Goal: Task Accomplishment & Management: Manage account settings

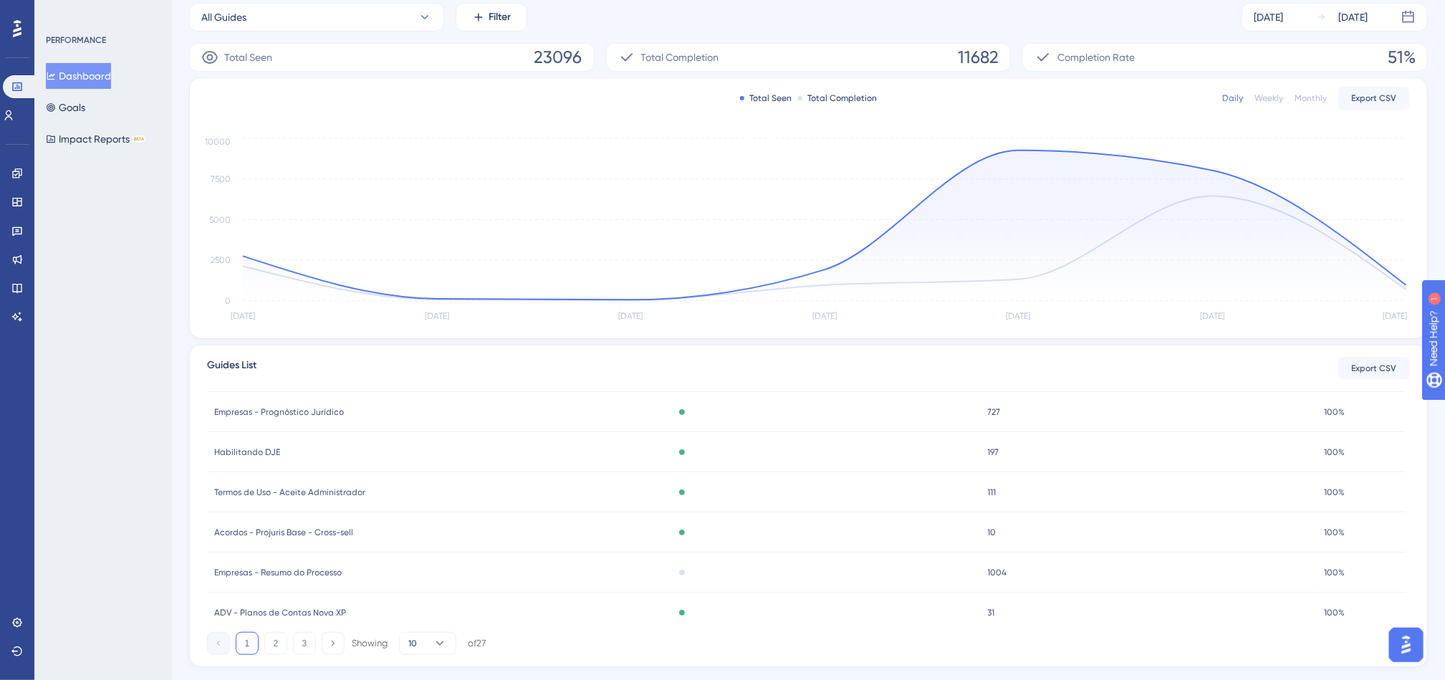
scroll to position [143, 0]
click at [11, 174] on icon at bounding box center [16, 173] width 11 height 11
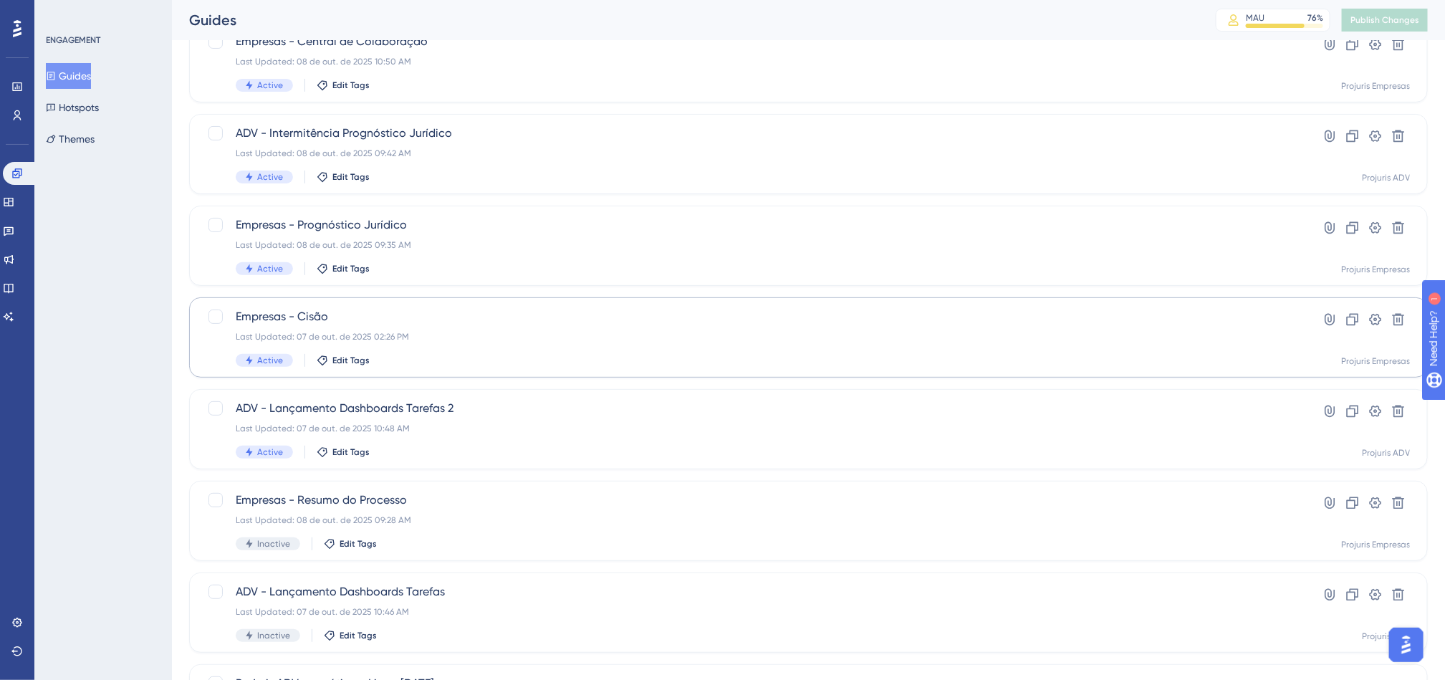
scroll to position [143, 0]
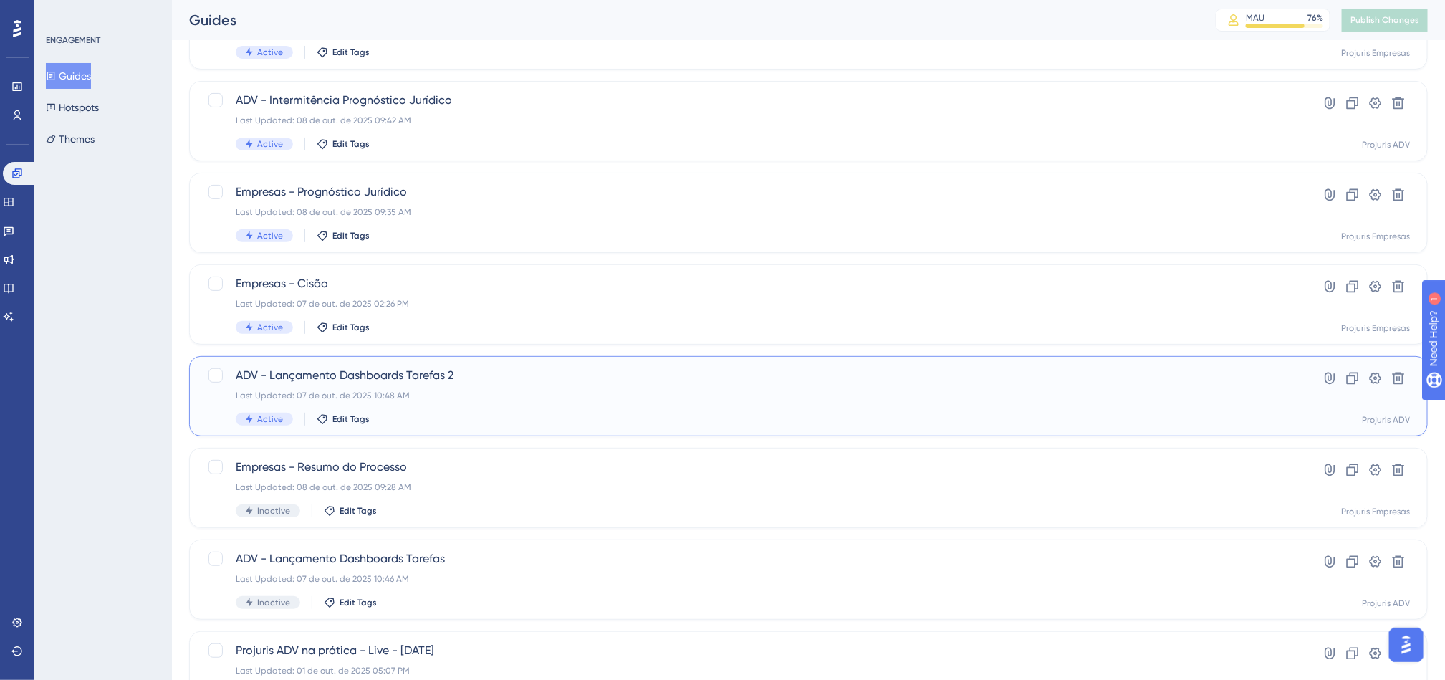
click at [587, 402] on div "ADV - Lançamento Dashboards Tarefas 2 Last Updated: 07 de out. de 2025 10:48 AM…" at bounding box center [751, 396] width 1031 height 59
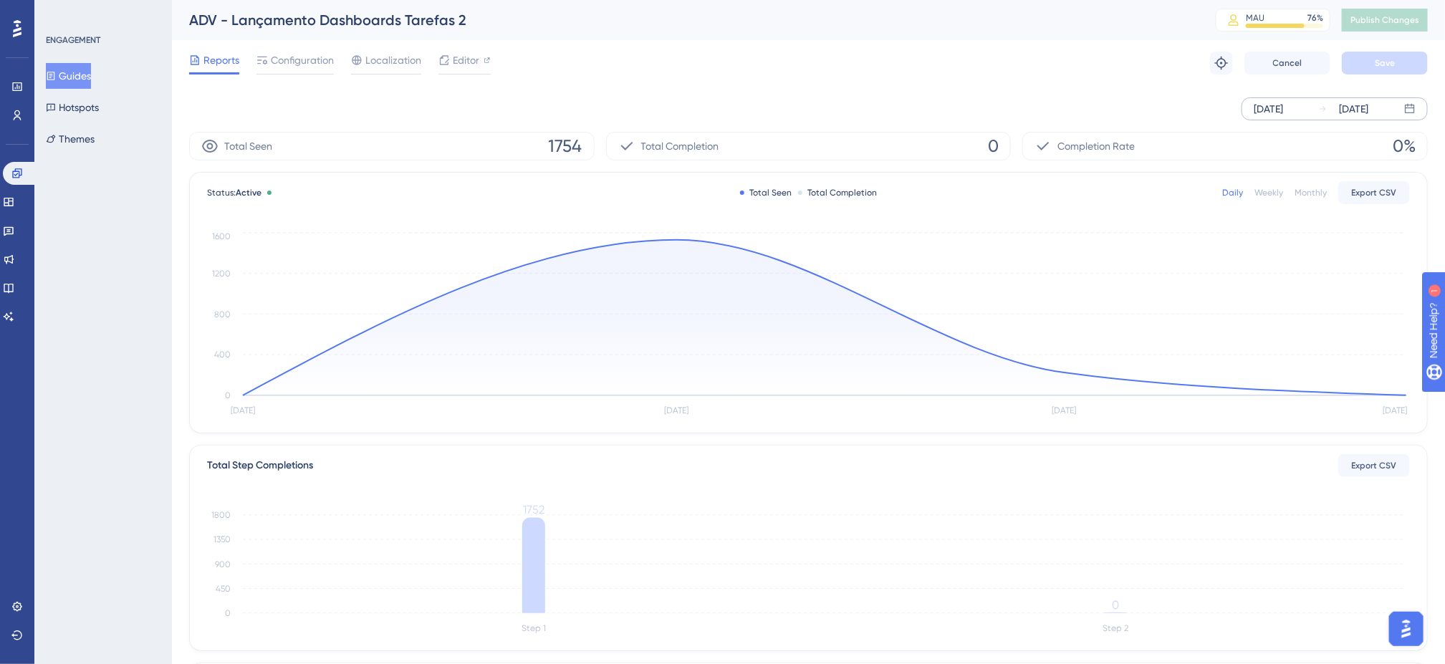
click at [1283, 106] on div "[DATE]" at bounding box center [1268, 108] width 29 height 17
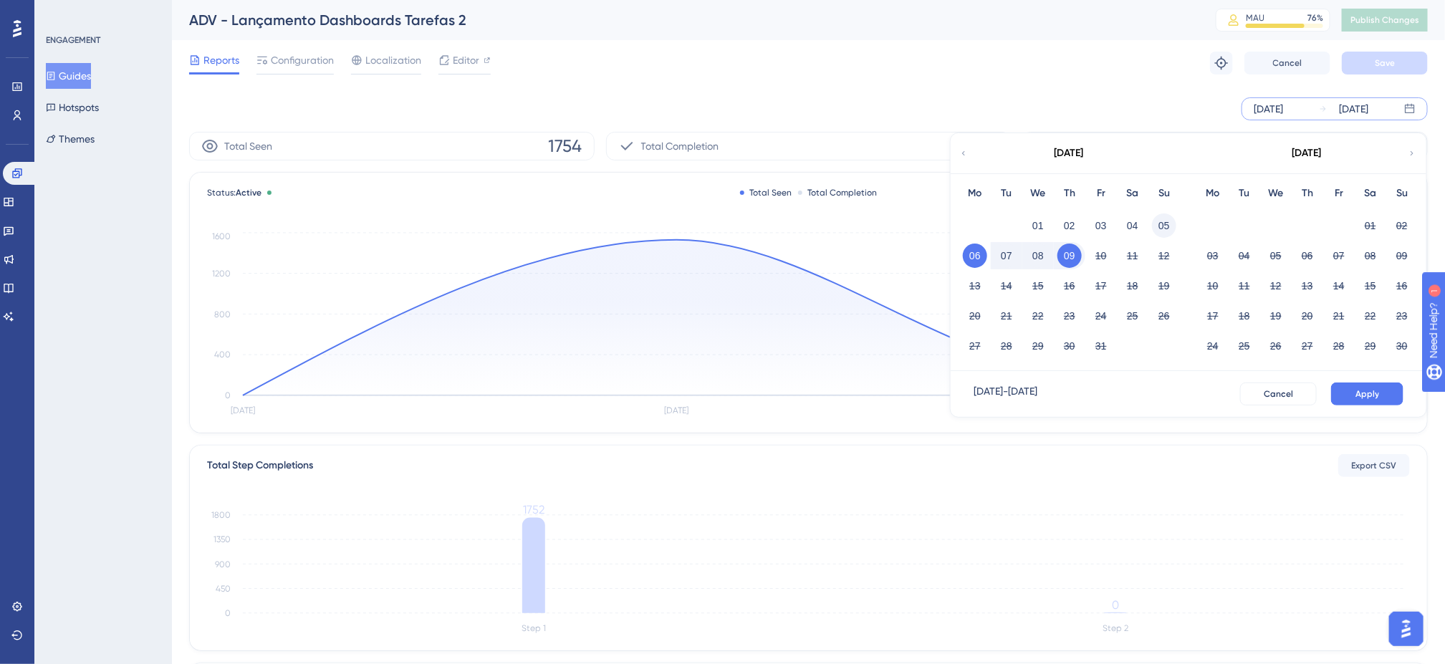
click at [1161, 224] on button "05" at bounding box center [1164, 225] width 24 height 24
click at [1378, 402] on button "Apply" at bounding box center [1367, 394] width 72 height 23
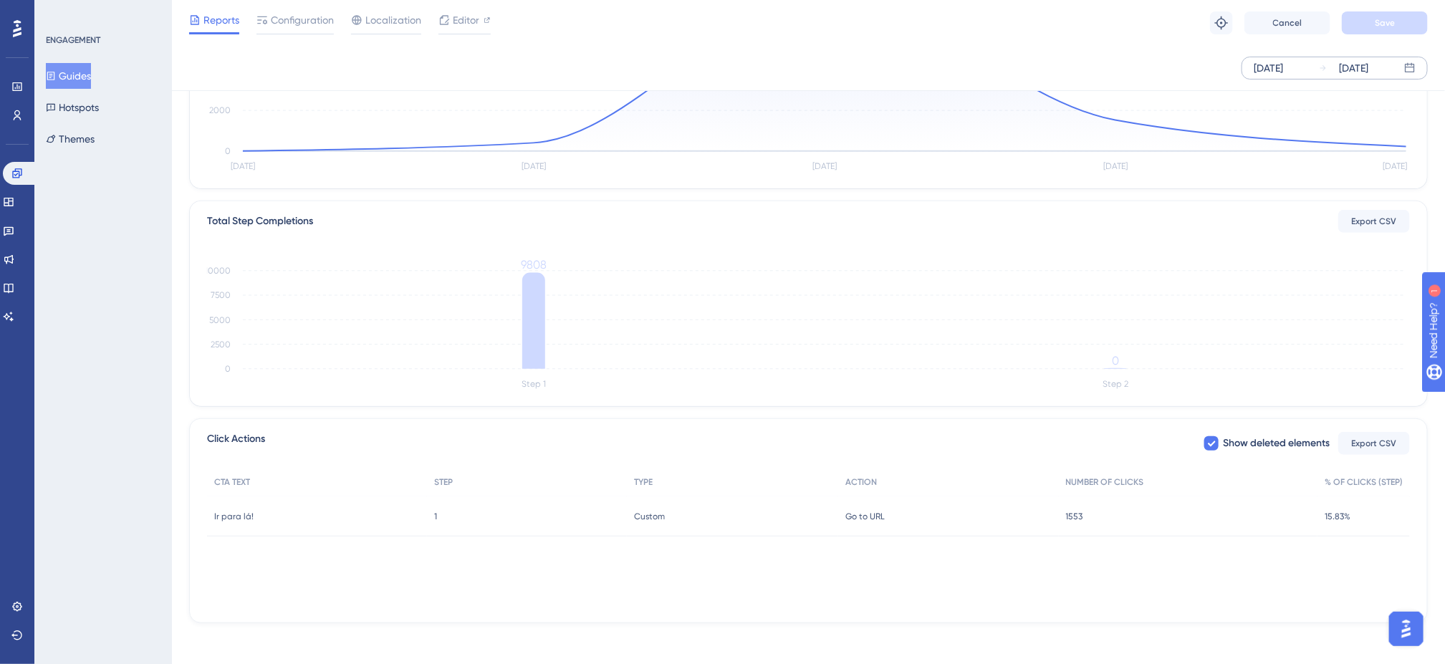
scroll to position [244, 0]
click at [217, 247] on div "Total Step Completions Export CSV Step 1 Step 2 0 2500 5000 7500 10000 9808 0" at bounding box center [808, 298] width 1237 height 205
click at [592, 196] on div "Total Step Completions Export CSV Step 1 Step 2 0 2500 5000 7500 10000 9808 0" at bounding box center [808, 298] width 1237 height 205
click at [11, 175] on icon at bounding box center [16, 173] width 11 height 11
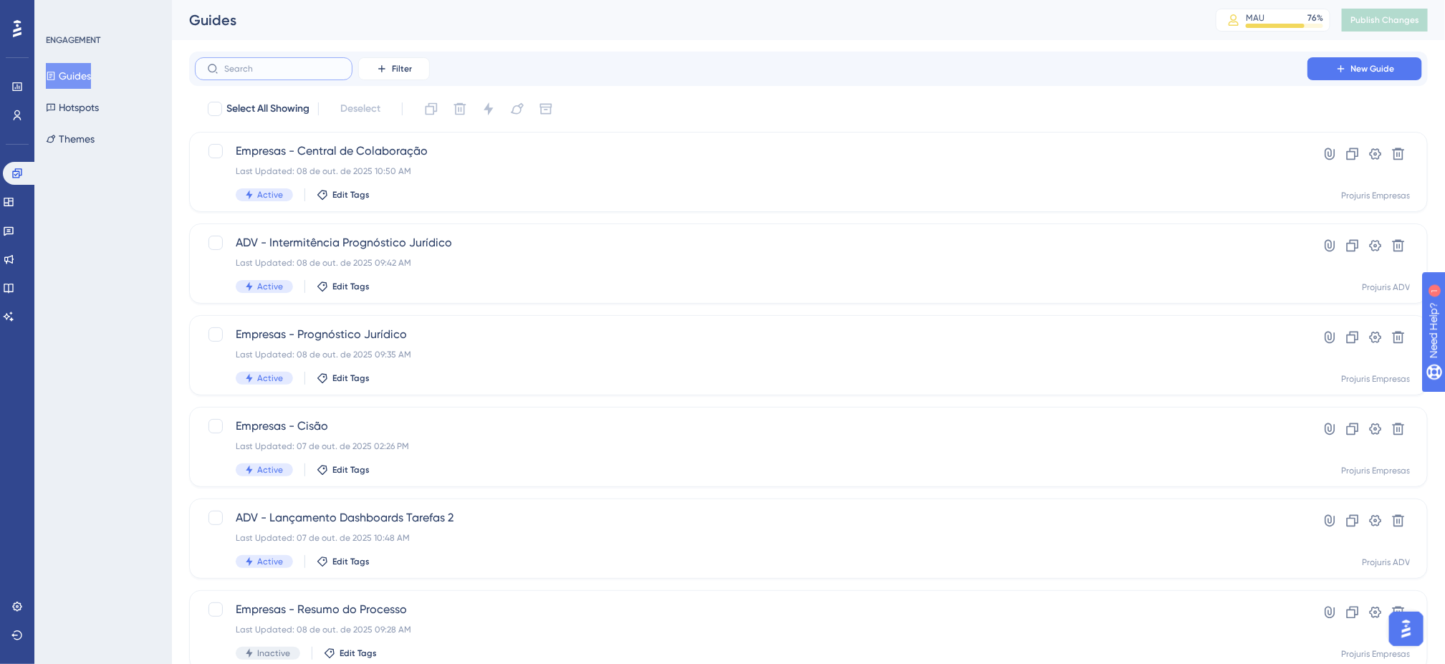
click at [282, 64] on input "text" at bounding box center [282, 69] width 116 height 10
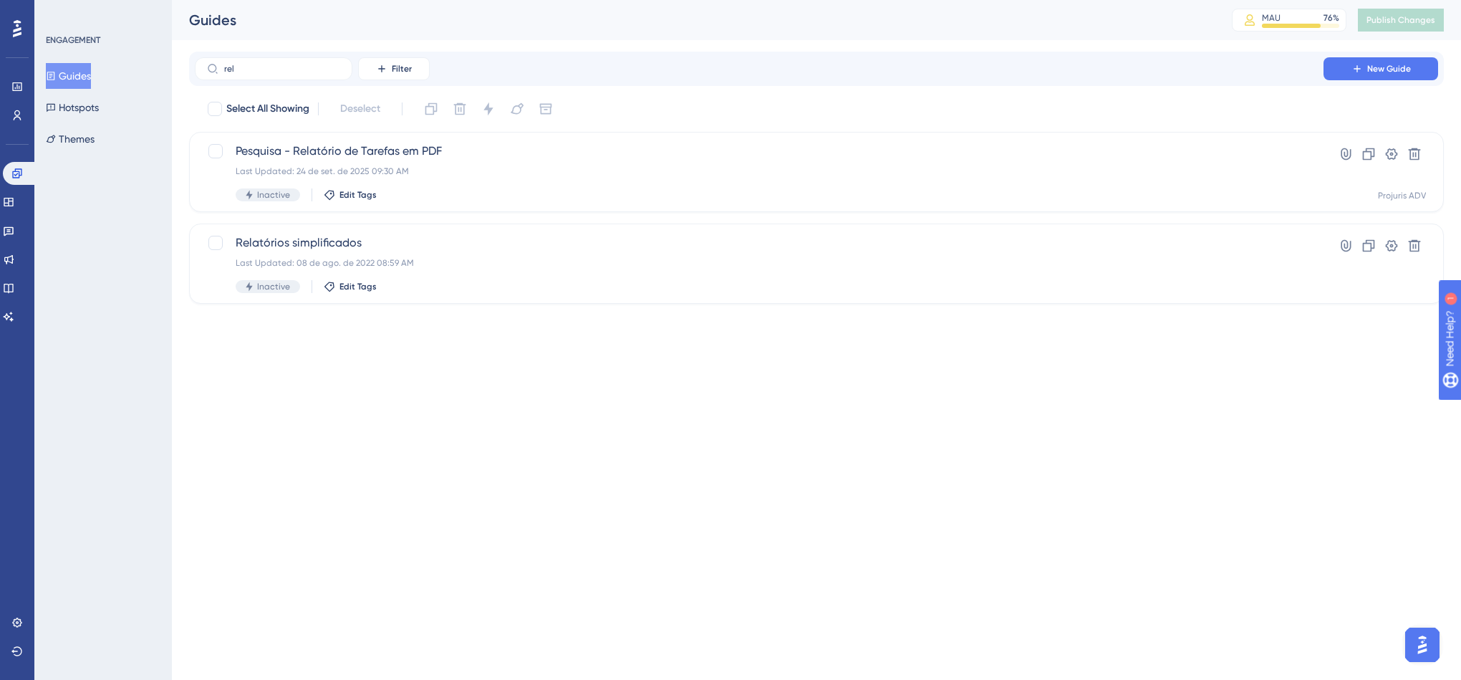
click at [662, 89] on div "rel Filter New Guide Select All Showing Deselect Pesquisa - Relatório de Tarefa…" at bounding box center [816, 178] width 1255 height 252
click at [24, 179] on link at bounding box center [20, 173] width 34 height 23
click at [536, 72] on div "rel Filter New Guide" at bounding box center [817, 68] width 1244 height 23
click at [13, 174] on icon at bounding box center [16, 172] width 9 height 9
click at [836, 47] on div "Performance Users Engagement Widgets Feedback Product Updates Knowledge Base AI…" at bounding box center [816, 163] width 1289 height 327
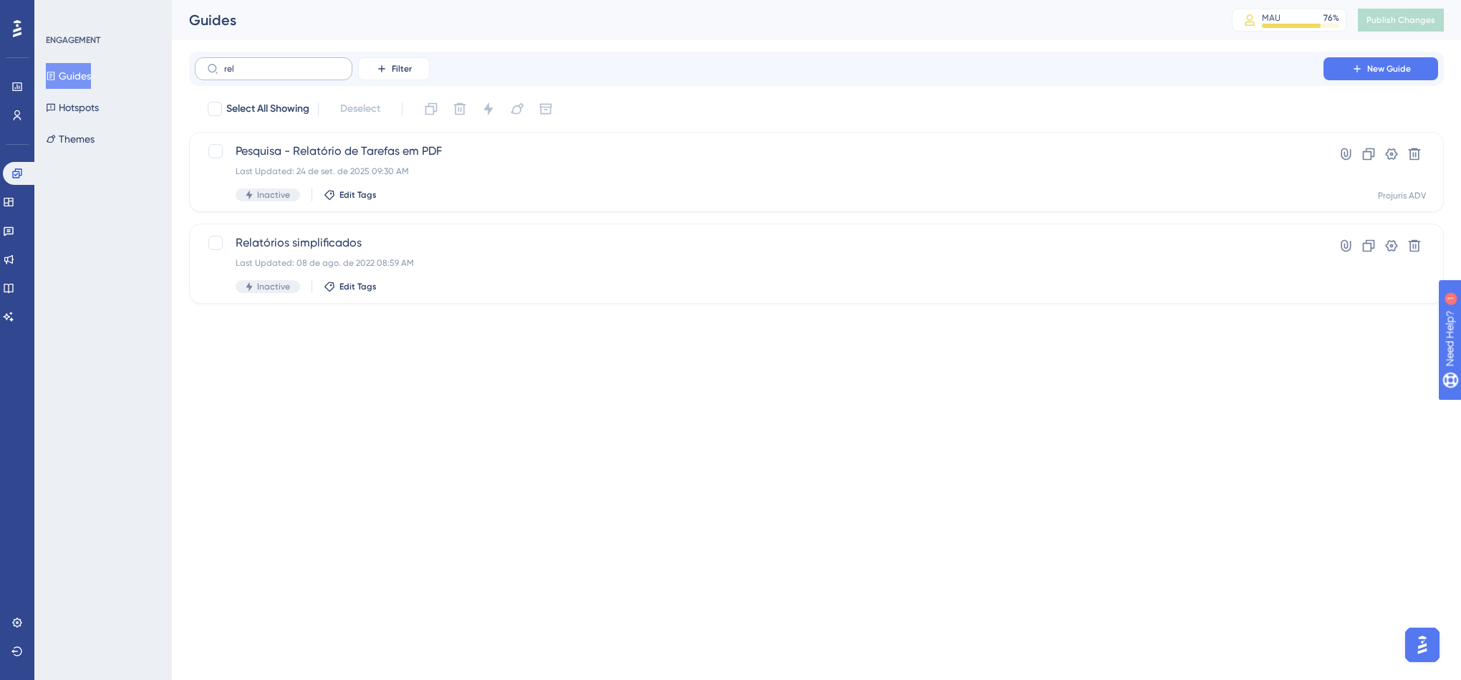
click at [337, 74] on label "rel" at bounding box center [274, 68] width 158 height 23
click at [337, 74] on input "rel" at bounding box center [282, 69] width 116 height 10
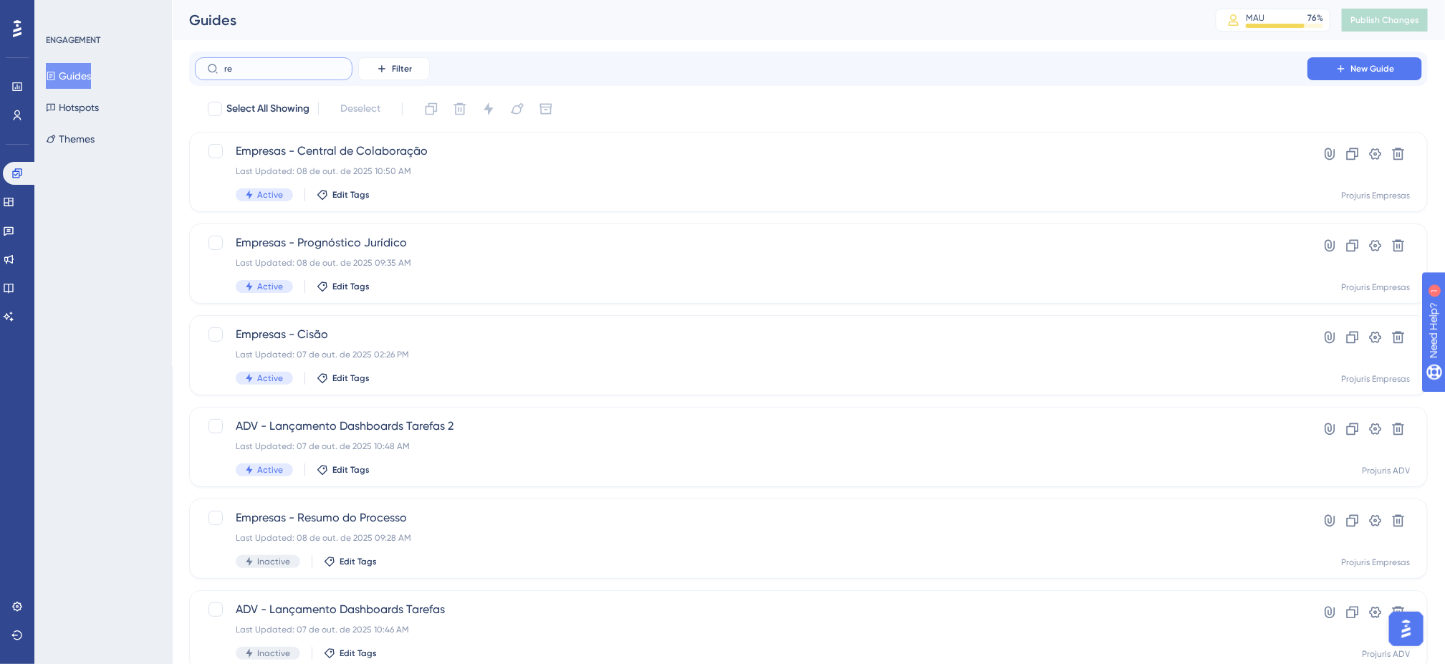
type input "r"
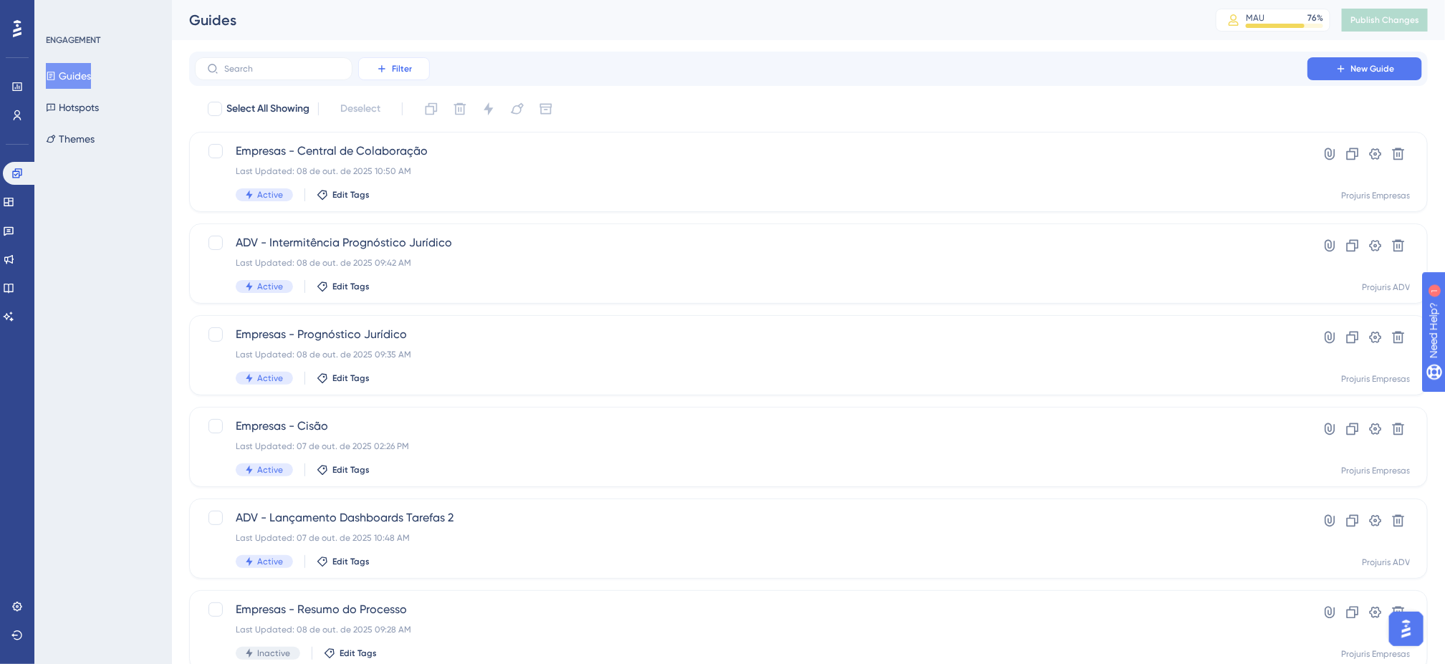
click at [389, 64] on button "Filter" at bounding box center [394, 68] width 72 height 23
click at [418, 190] on div "Status Status" at bounding box center [408, 195] width 59 height 29
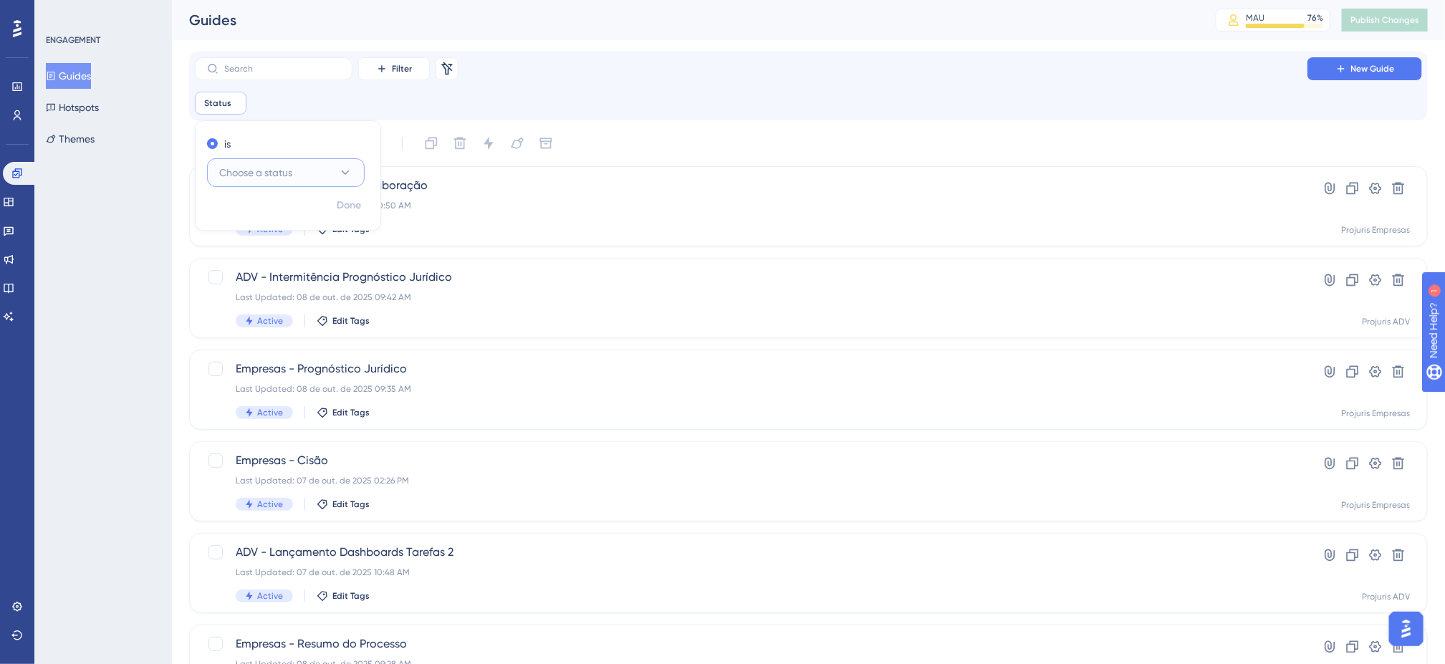
click at [256, 177] on span "Choose a status" at bounding box center [255, 172] width 73 height 17
click at [256, 211] on span "Active" at bounding box center [242, 216] width 29 height 17
click at [342, 215] on button "Done" at bounding box center [349, 206] width 40 height 26
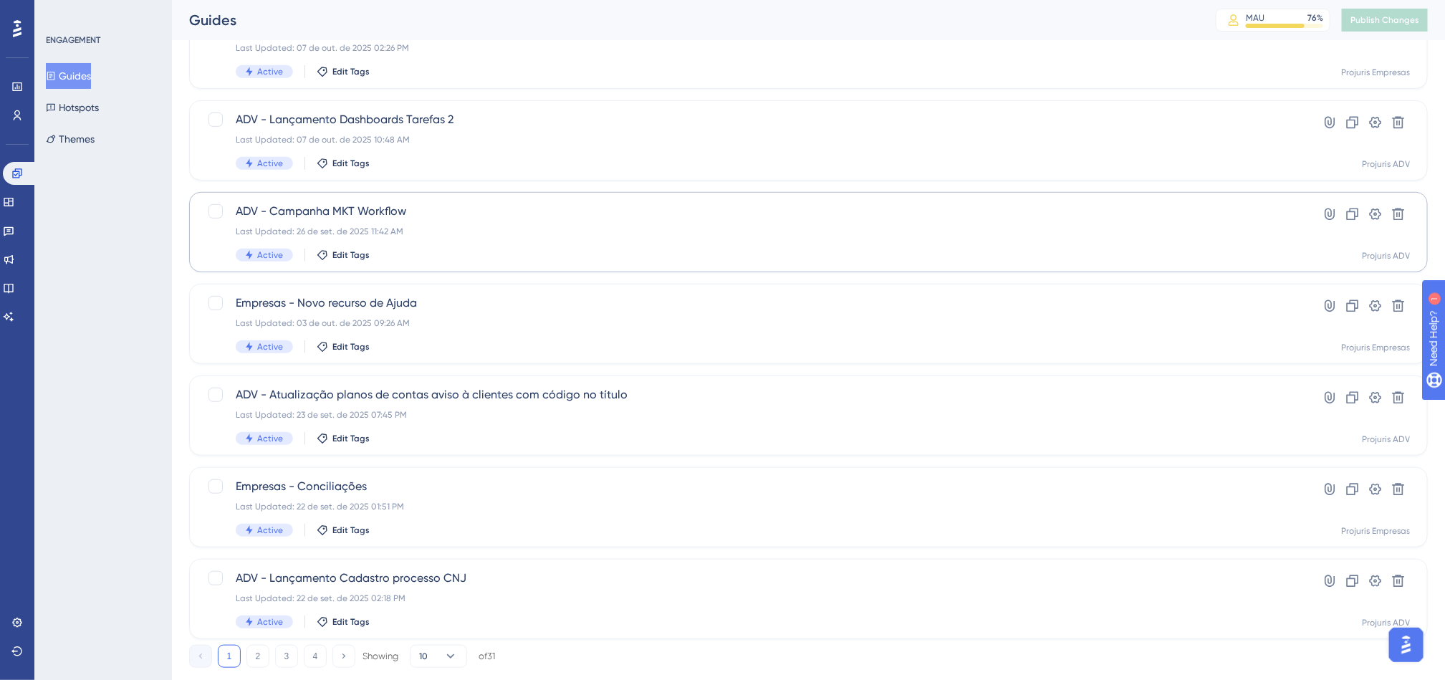
scroll to position [465, 0]
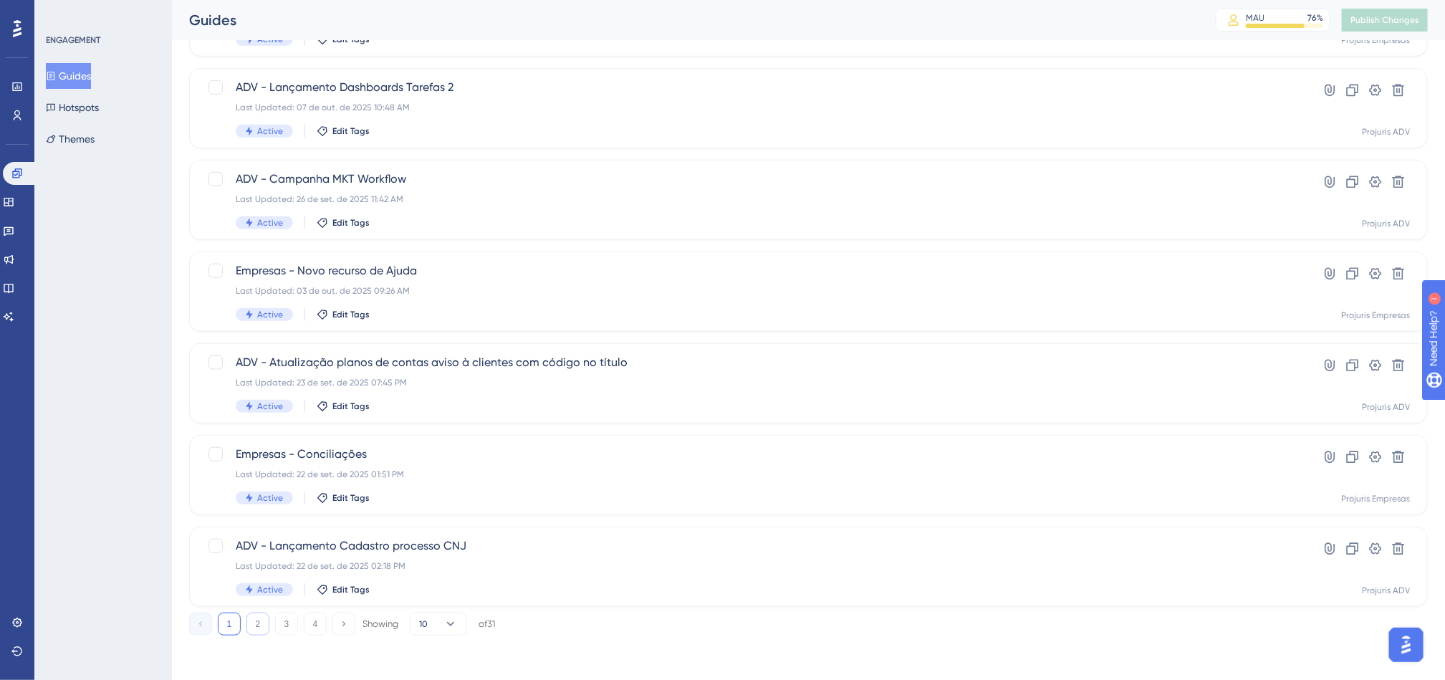
click at [256, 623] on button "2" at bounding box center [257, 623] width 23 height 23
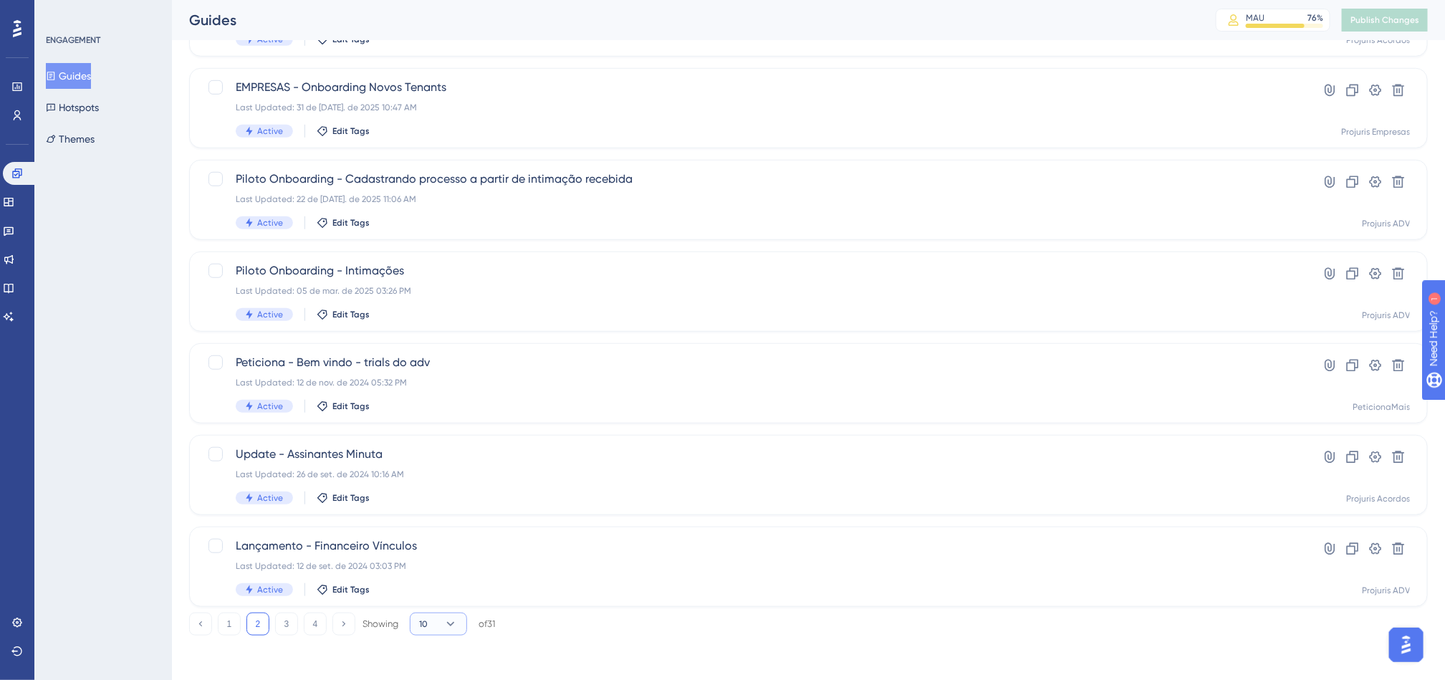
click at [438, 626] on button "10" at bounding box center [438, 623] width 57 height 23
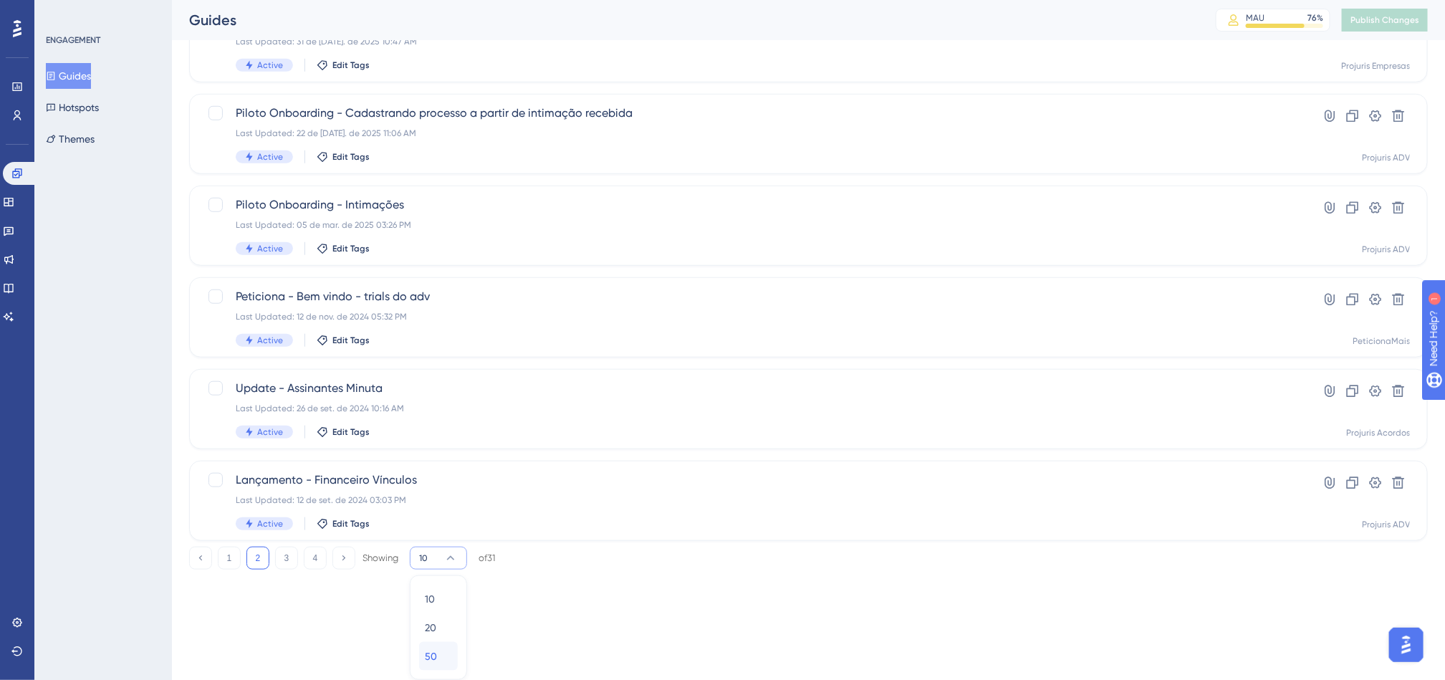
click at [449, 658] on div "50 50" at bounding box center [438, 656] width 27 height 29
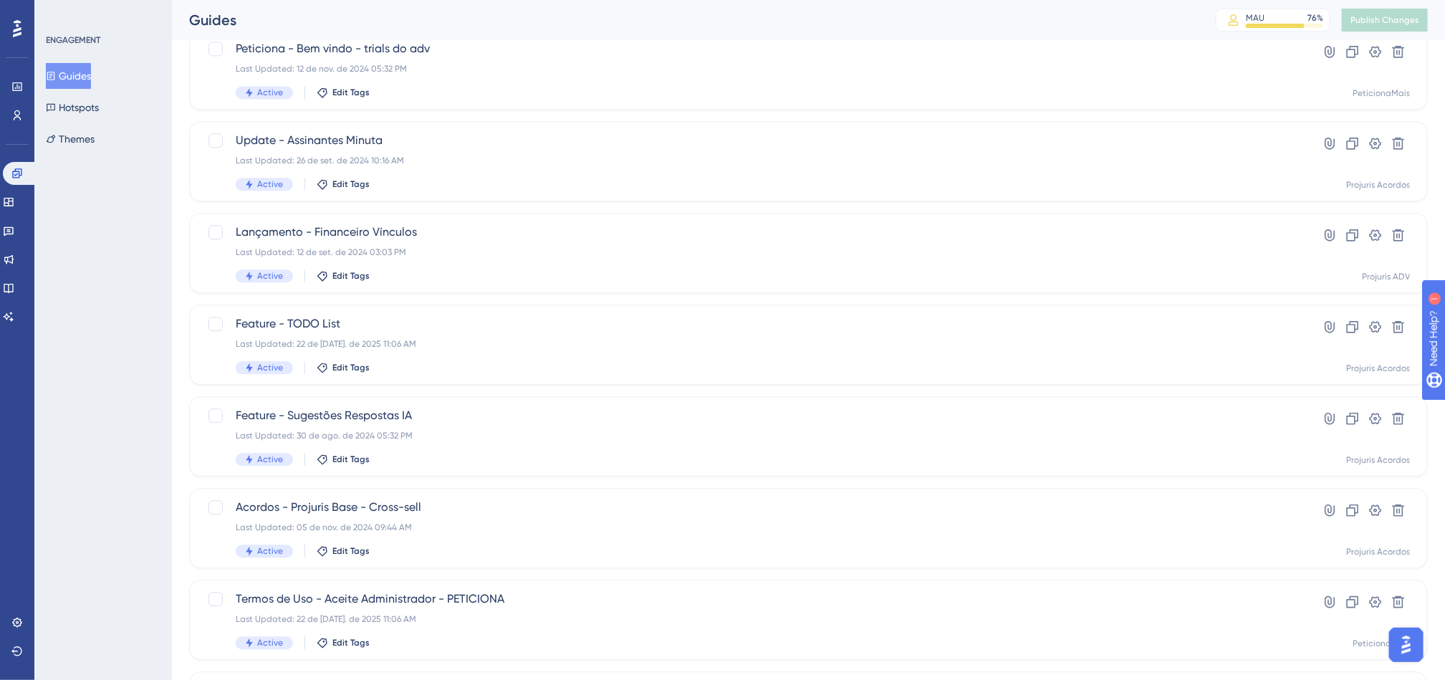
scroll to position [1674, 0]
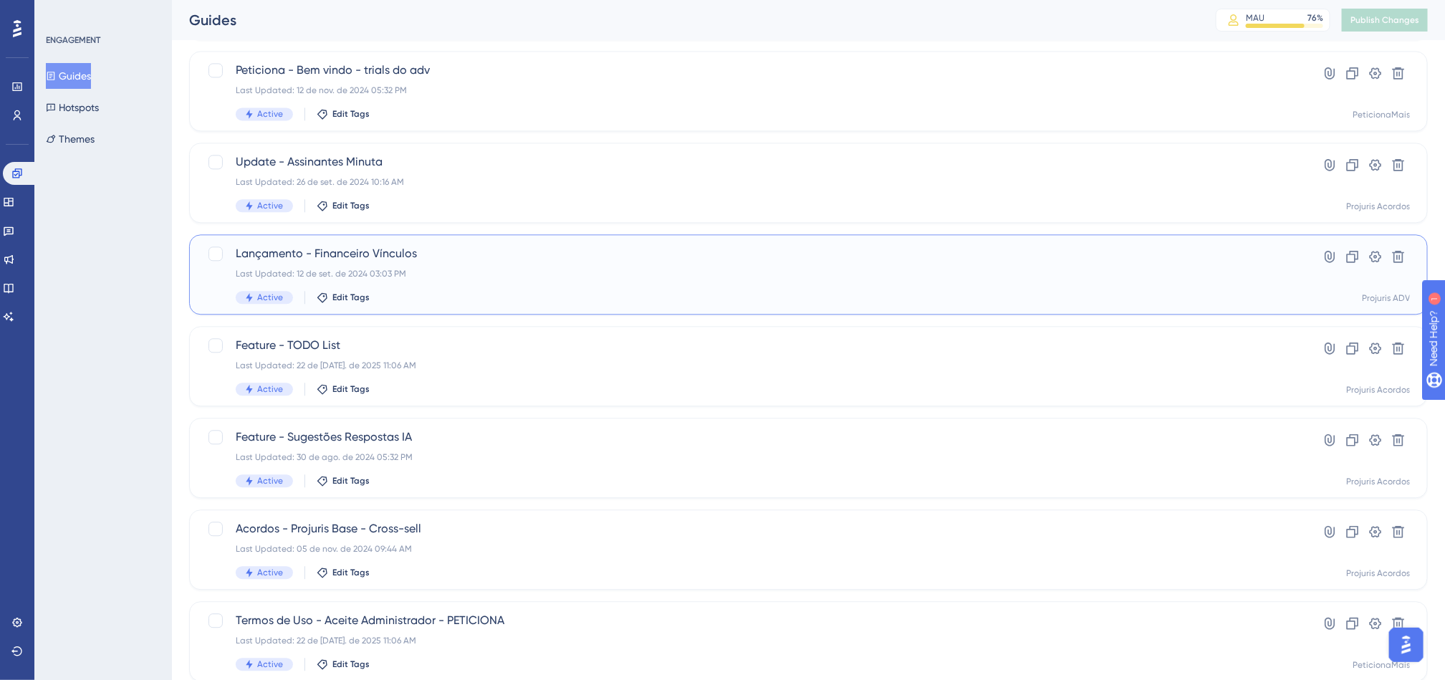
click at [546, 284] on div "Lançamento - Financeiro Vínculos Last Updated: 12 de set. de 2024 03:03 PM Acti…" at bounding box center [751, 274] width 1031 height 59
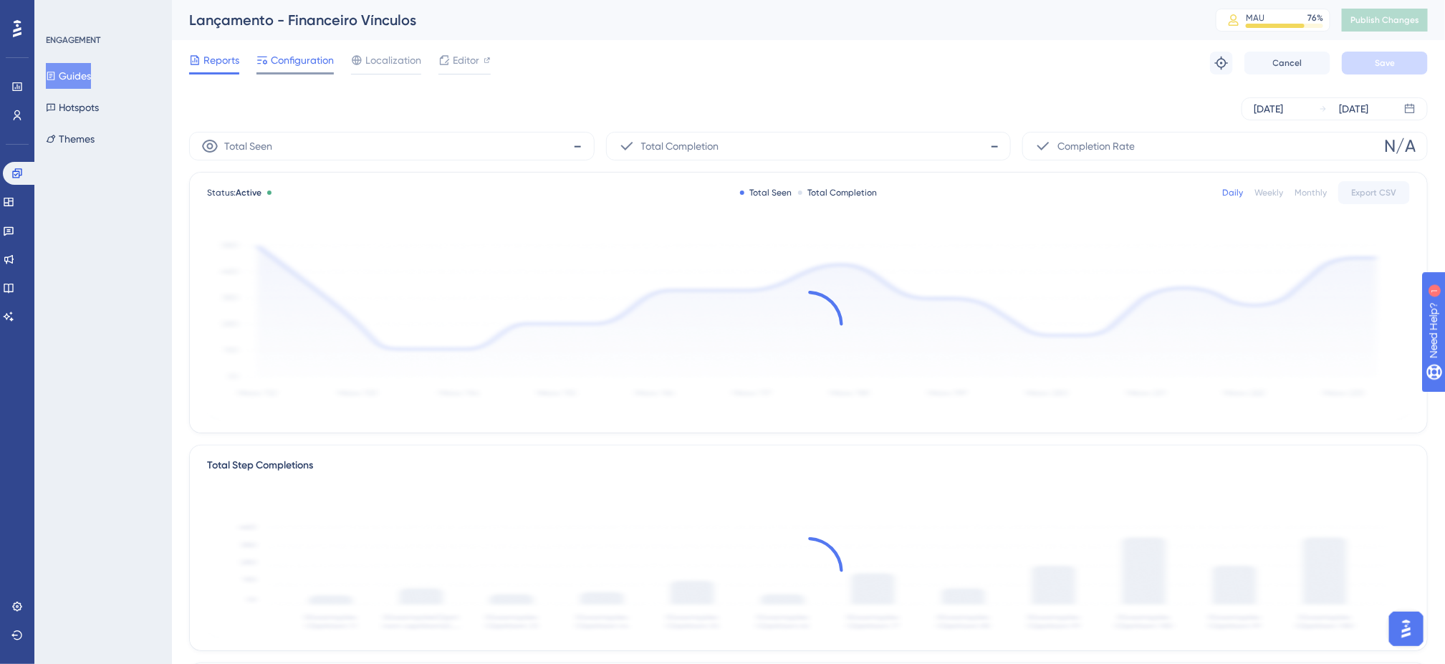
click at [321, 63] on span "Configuration" at bounding box center [302, 60] width 63 height 17
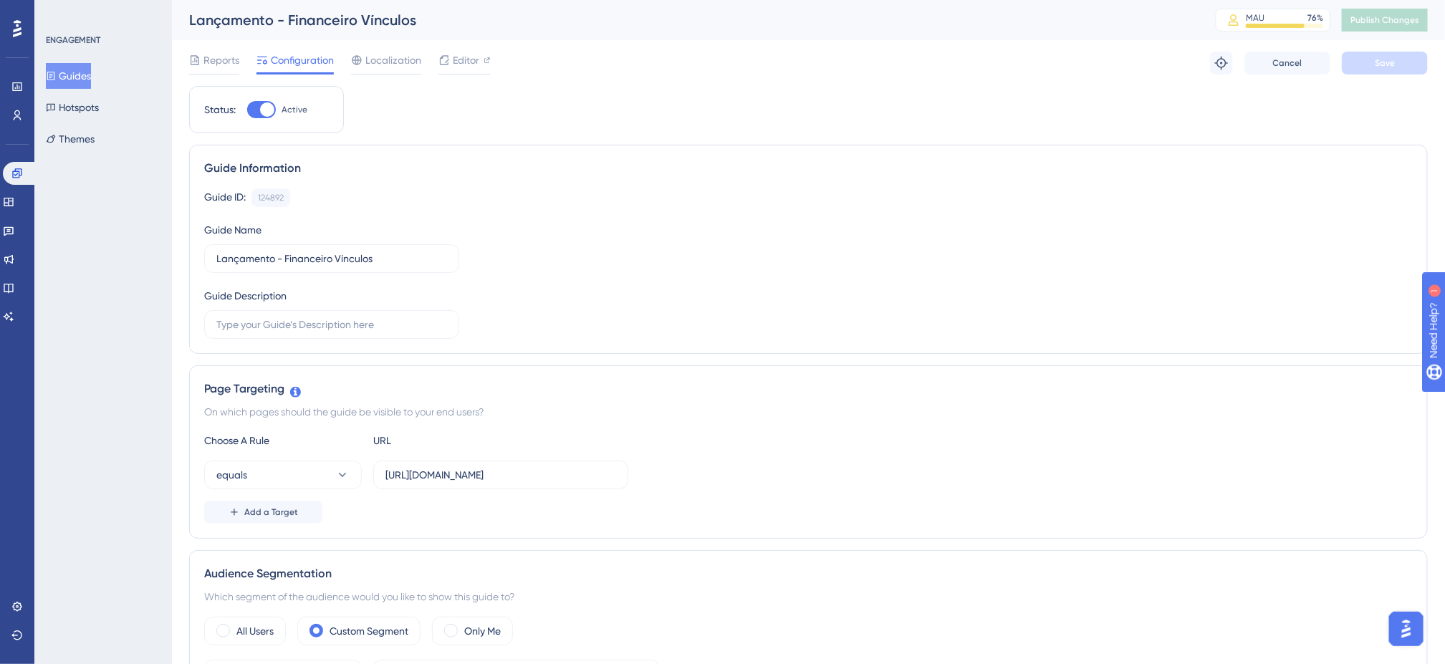
click at [269, 103] on div at bounding box center [267, 109] width 14 height 14
click at [247, 110] on input "Active" at bounding box center [246, 110] width 1 height 1
checkbox input "false"
click at [1402, 67] on button "Save" at bounding box center [1385, 63] width 86 height 23
click at [1405, 20] on span "Publish Changes" at bounding box center [1384, 19] width 69 height 11
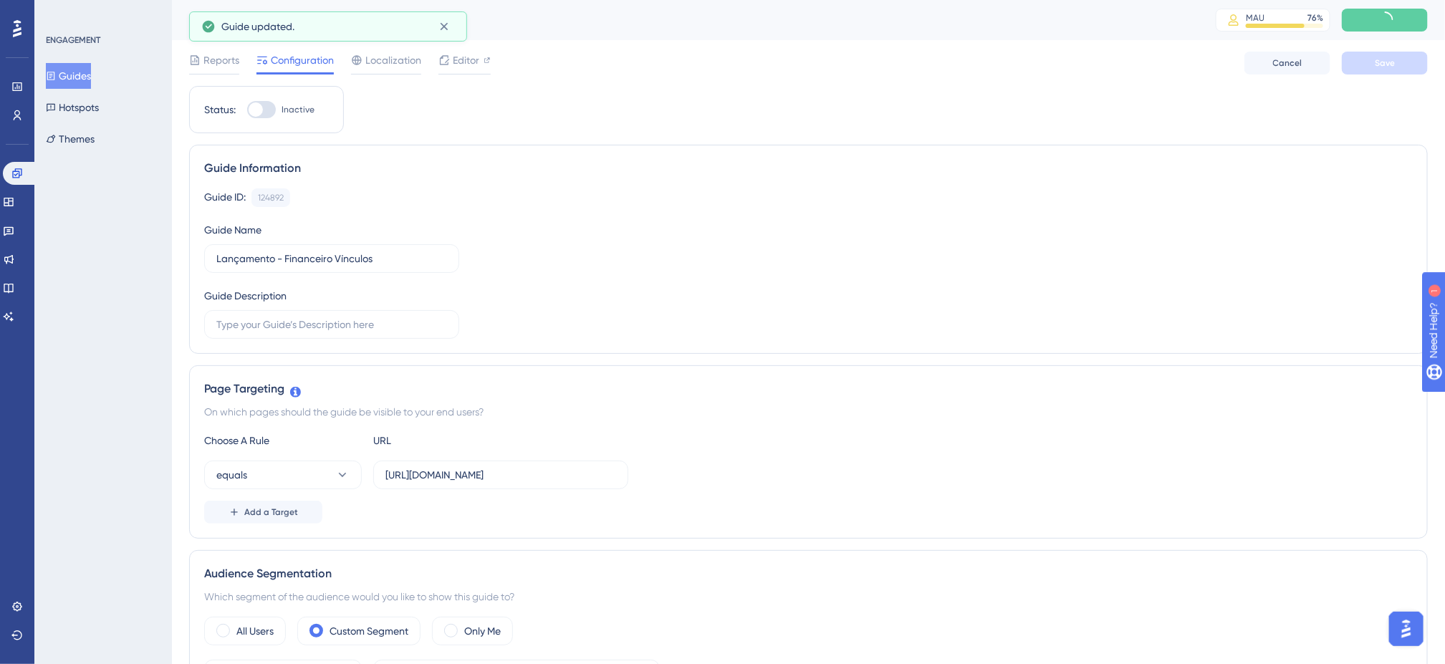
click at [706, 198] on div "Guide ID: 124892 Copy" at bounding box center [808, 197] width 1208 height 19
click at [90, 72] on button "Guides" at bounding box center [68, 76] width 45 height 26
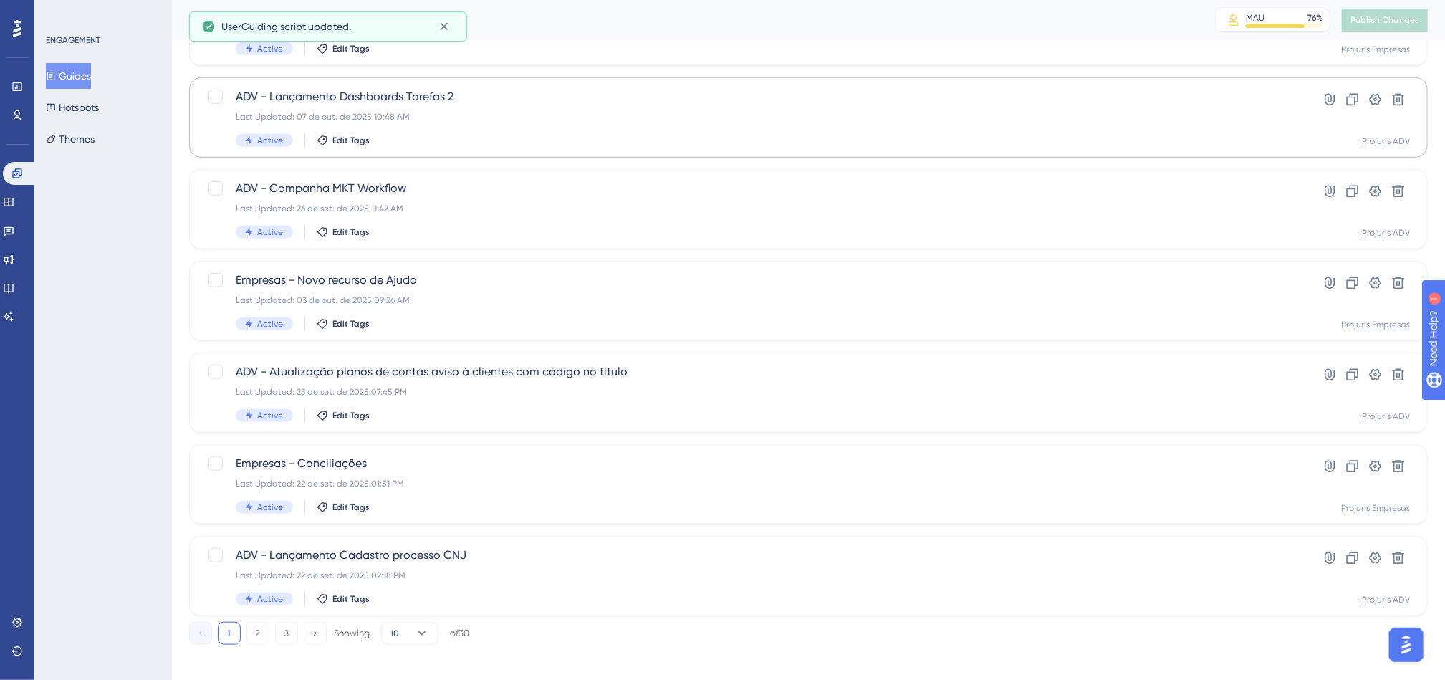
scroll to position [465, 0]
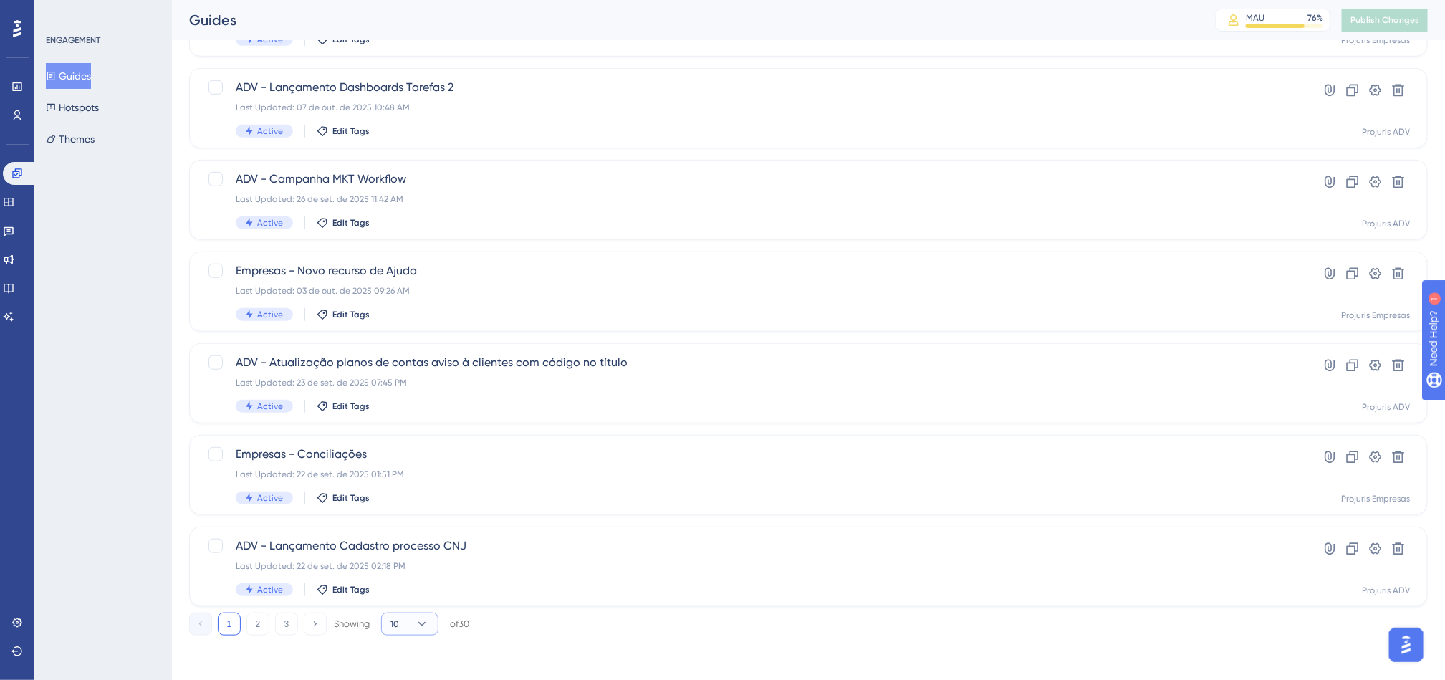
click at [402, 630] on button "10" at bounding box center [409, 623] width 57 height 23
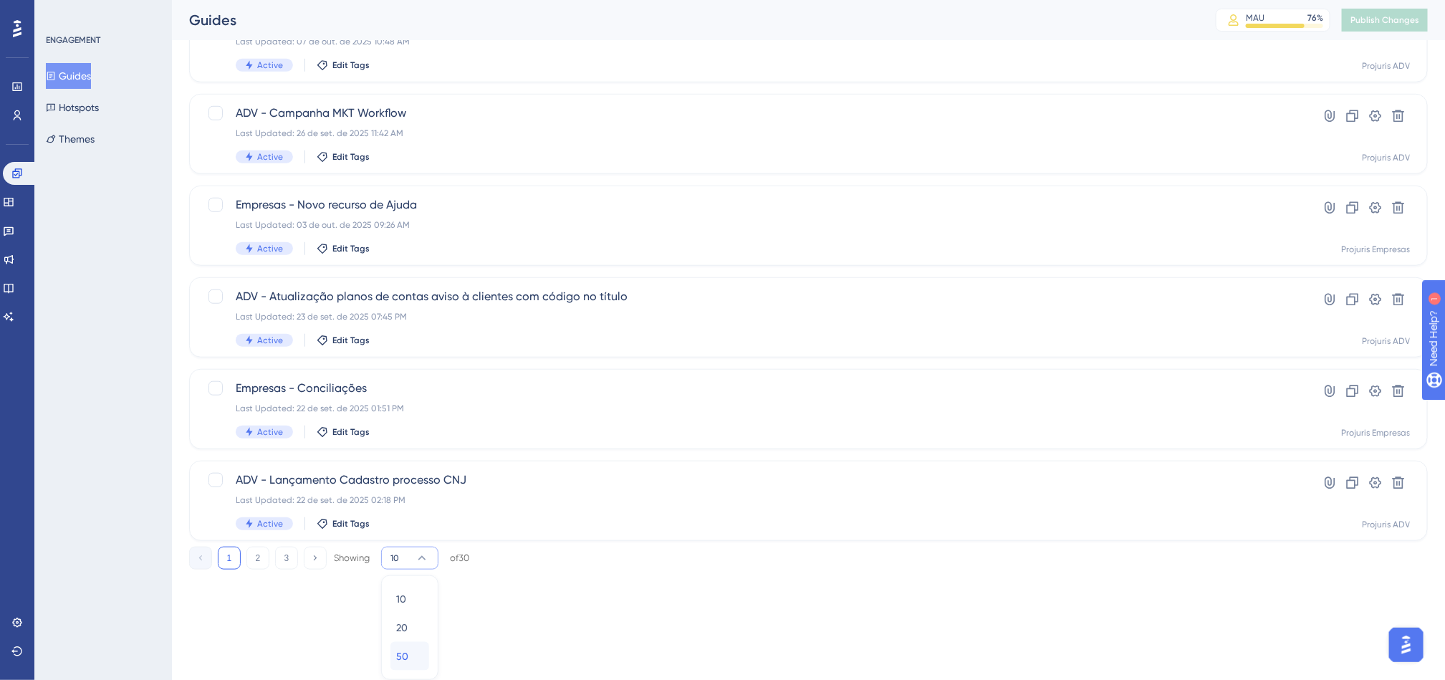
click at [413, 655] on div "50 50" at bounding box center [409, 656] width 27 height 29
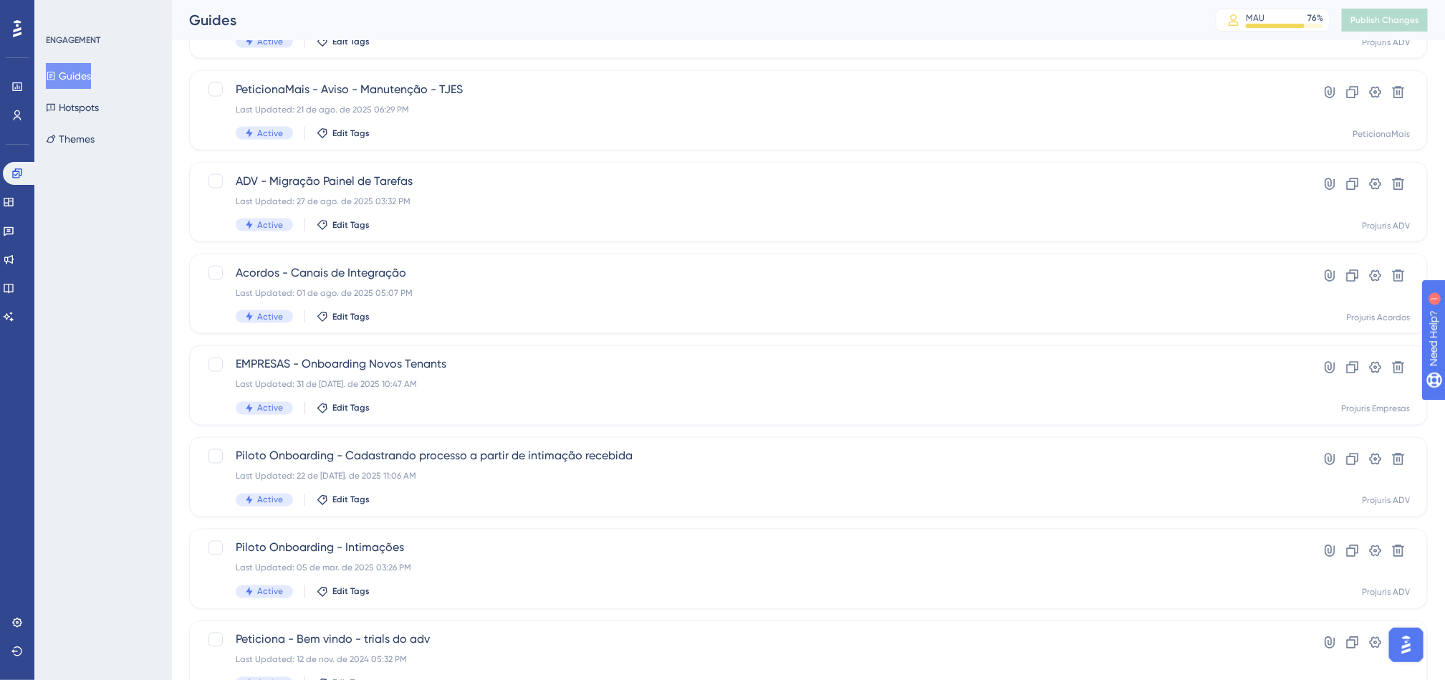
scroll to position [1032, 0]
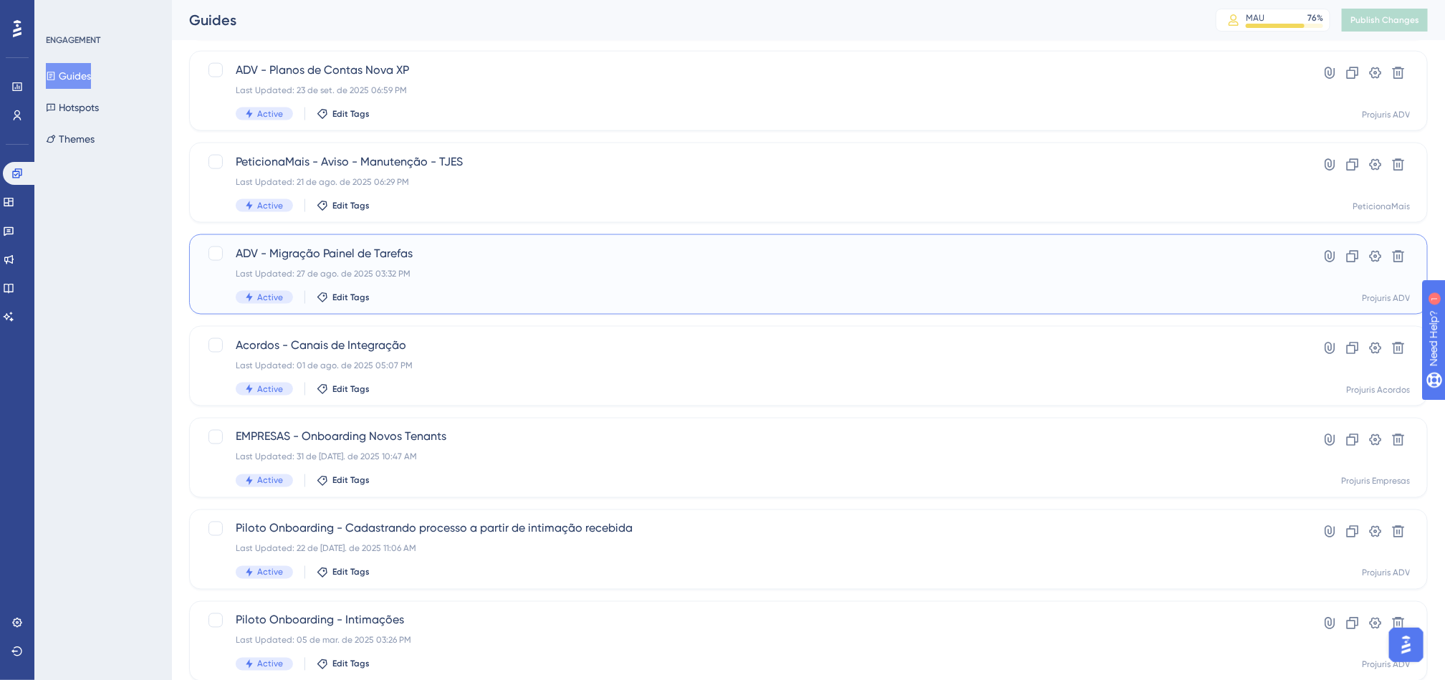
click at [621, 273] on div "Last Updated: 27 de ago. de 2025 03:32 PM" at bounding box center [751, 273] width 1031 height 11
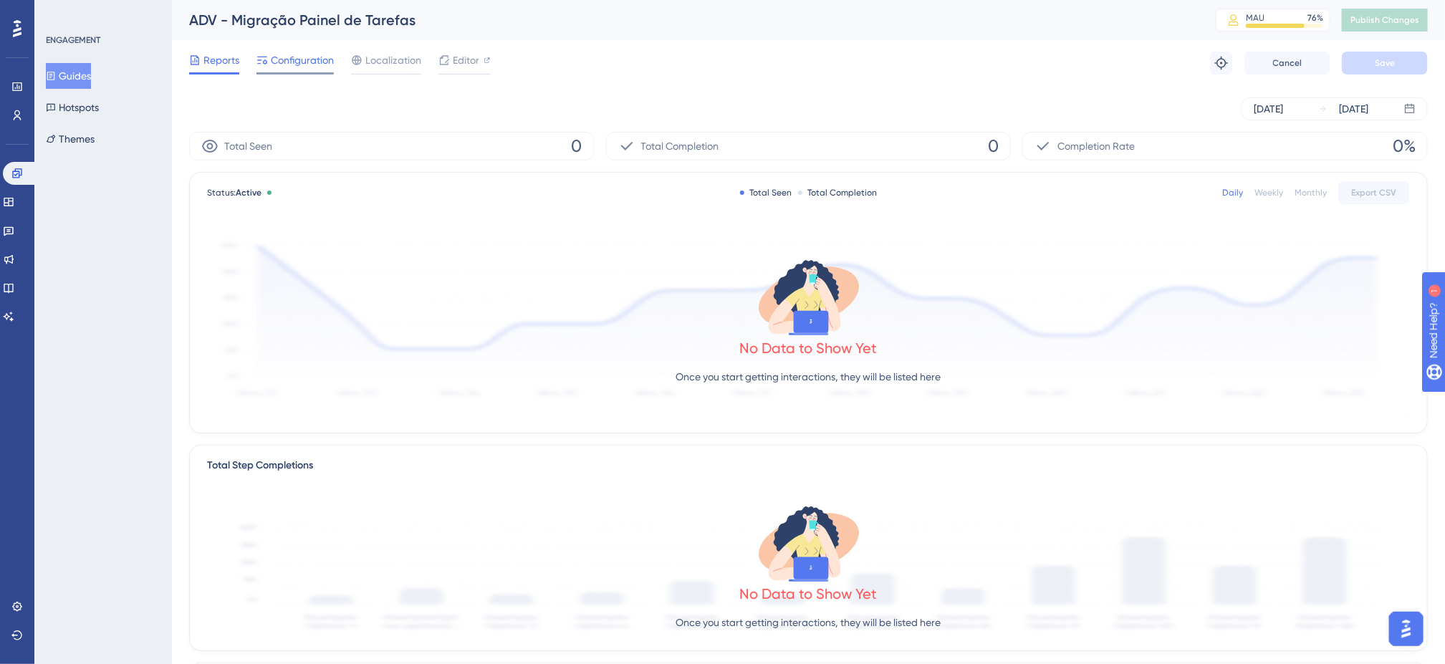
click at [327, 60] on span "Configuration" at bounding box center [302, 60] width 63 height 17
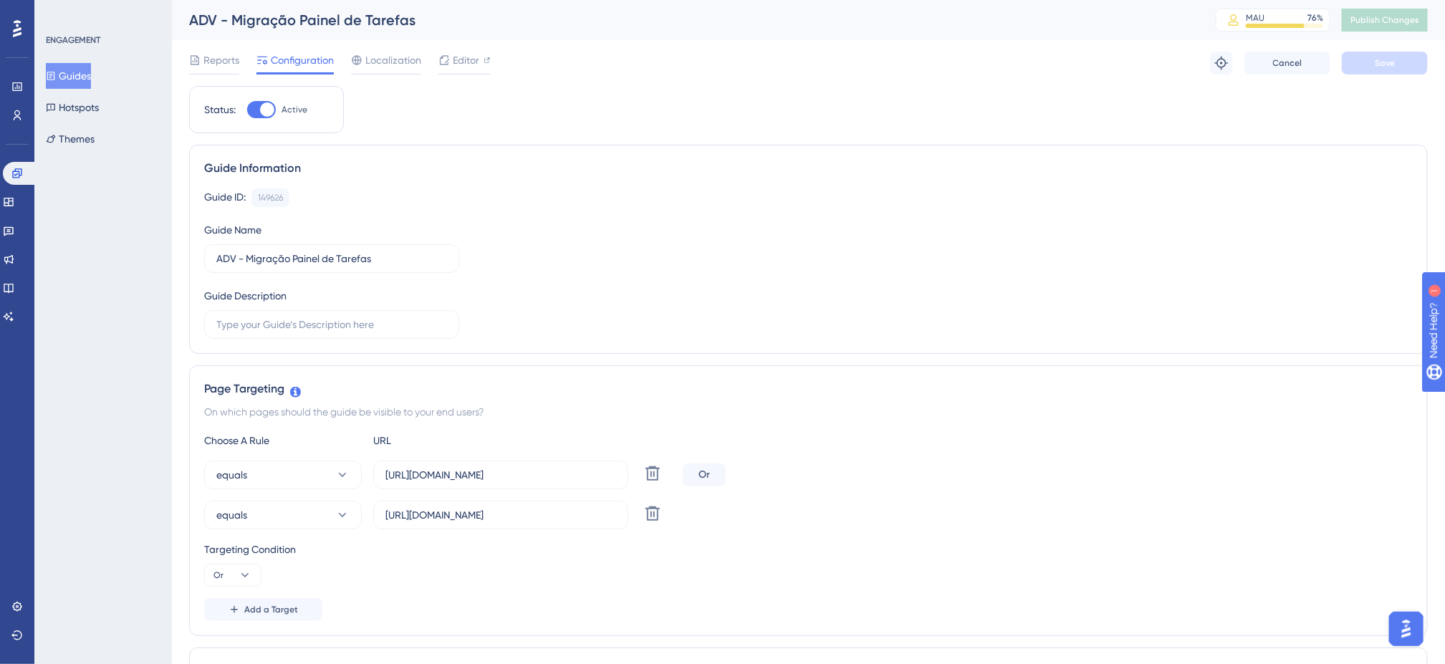
click at [259, 118] on div at bounding box center [261, 109] width 29 height 17
click at [247, 110] on input "Active" at bounding box center [246, 110] width 1 height 1
checkbox input "false"
drag, startPoint x: 1380, startPoint y: 48, endPoint x: 1378, endPoint y: 60, distance: 12.4
click at [1378, 60] on div "Reports Configuration Localization Editor Cancel Save" at bounding box center [808, 63] width 1239 height 46
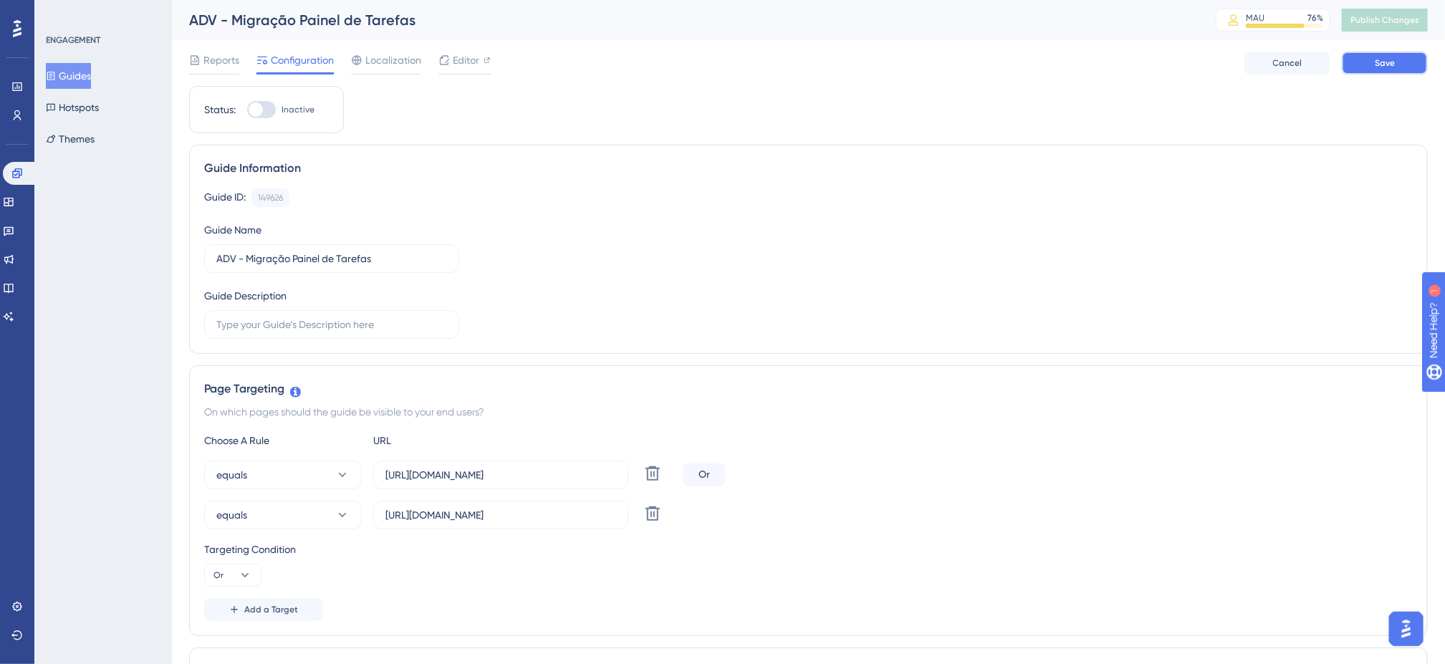
click at [1393, 69] on button "Save" at bounding box center [1385, 63] width 86 height 23
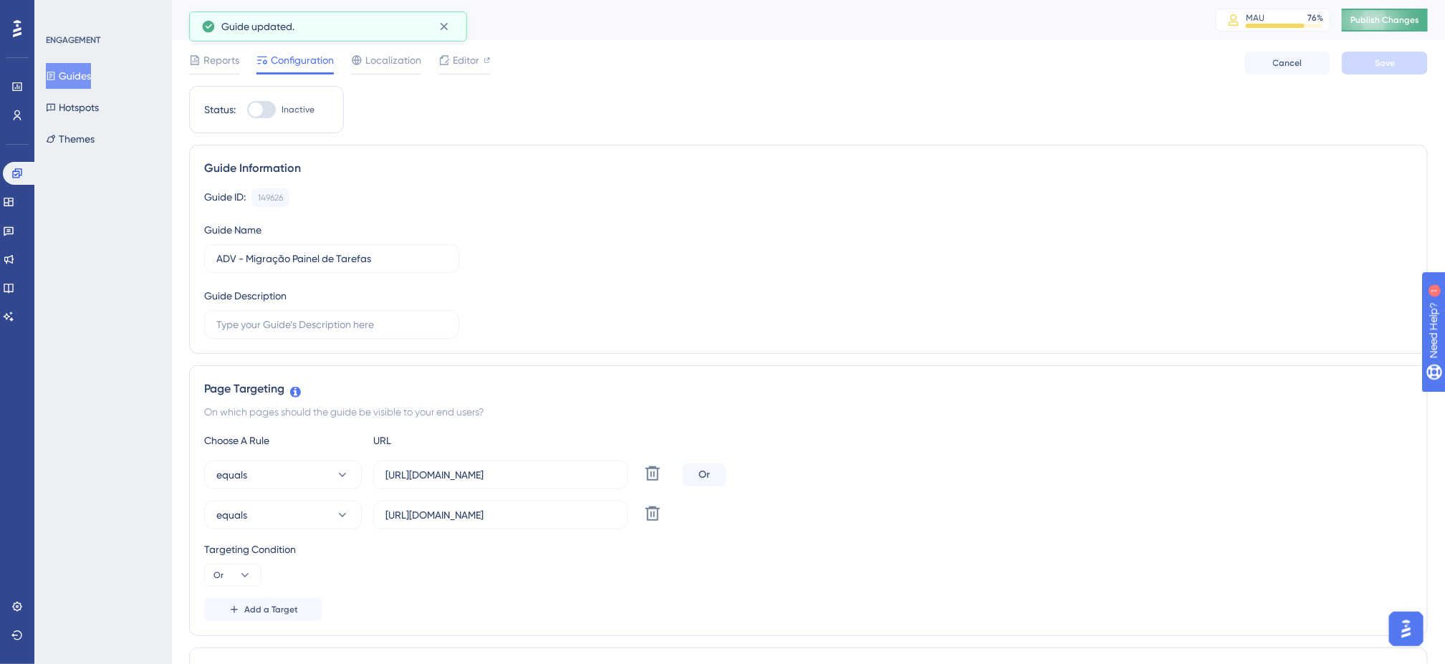
click at [1376, 22] on span "Publish Changes" at bounding box center [1384, 19] width 69 height 11
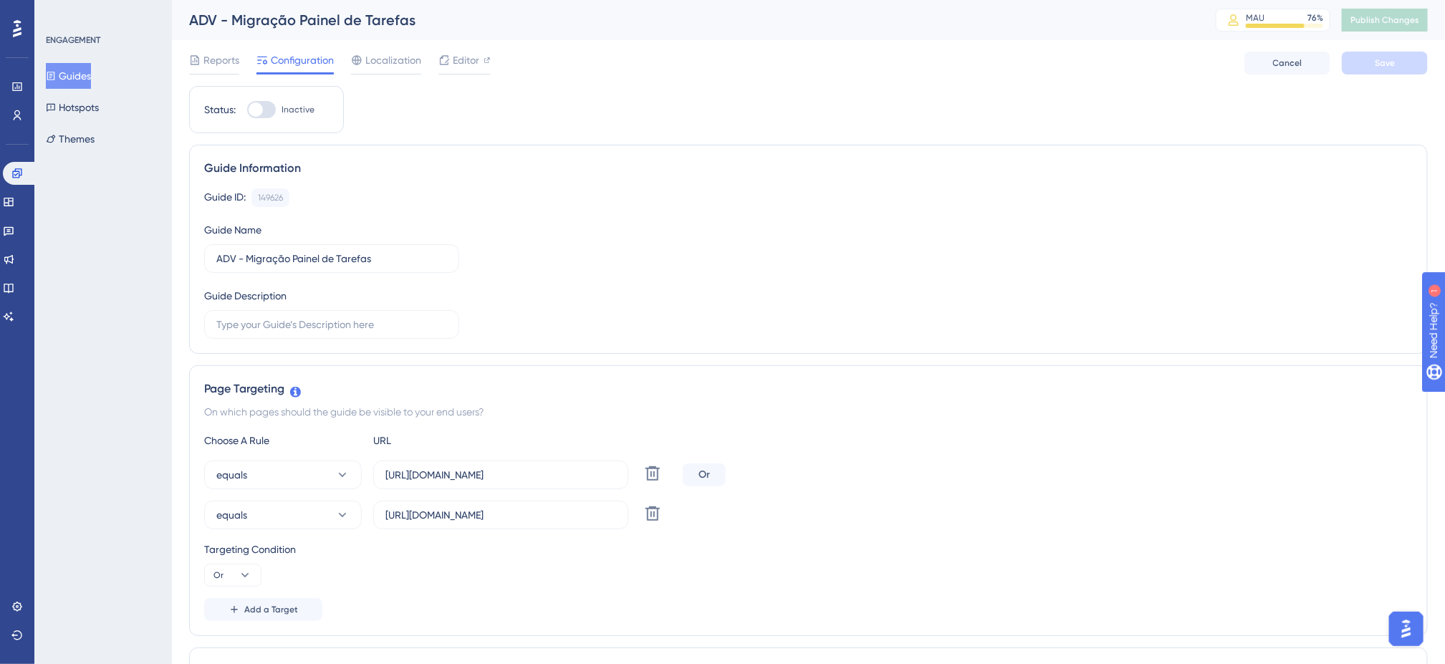
click at [91, 77] on button "Guides" at bounding box center [68, 76] width 45 height 26
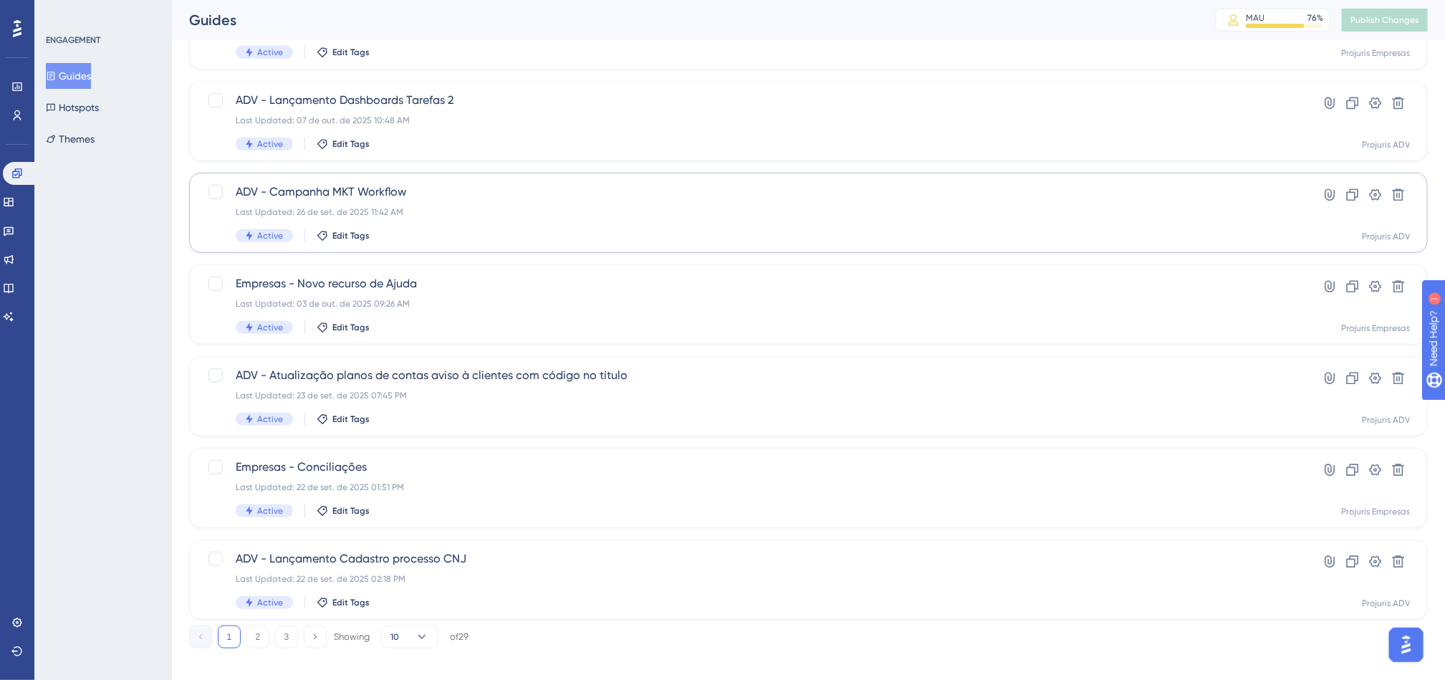
scroll to position [465, 0]
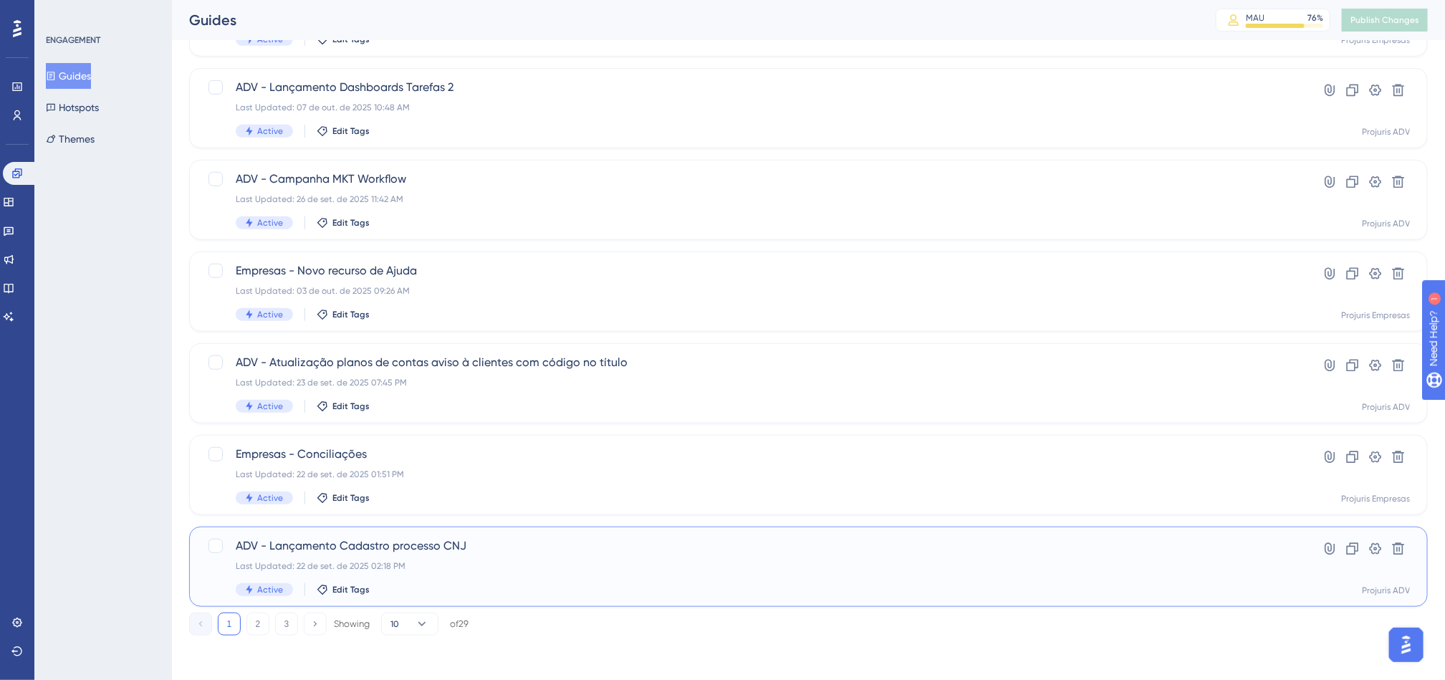
click at [479, 566] on div "Last Updated: 22 de set. de 2025 02:18 PM" at bounding box center [751, 565] width 1031 height 11
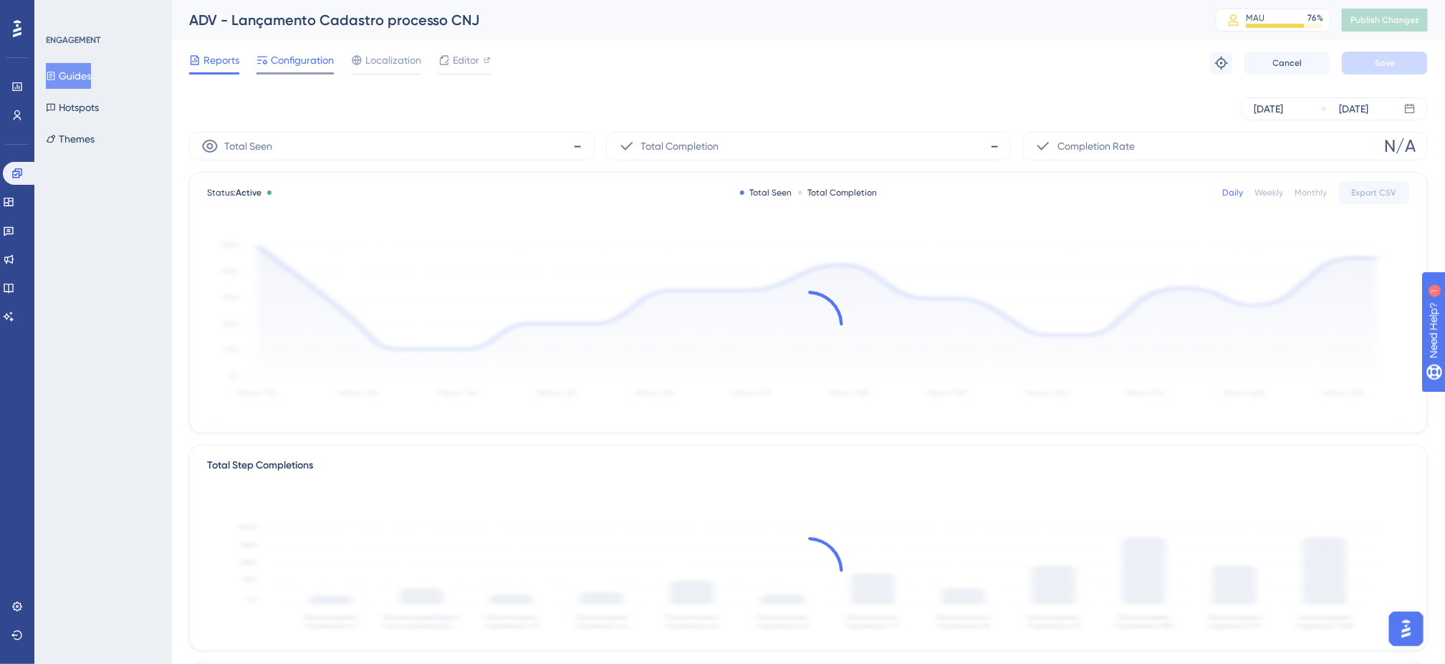
click at [292, 59] on span "Configuration" at bounding box center [302, 60] width 63 height 17
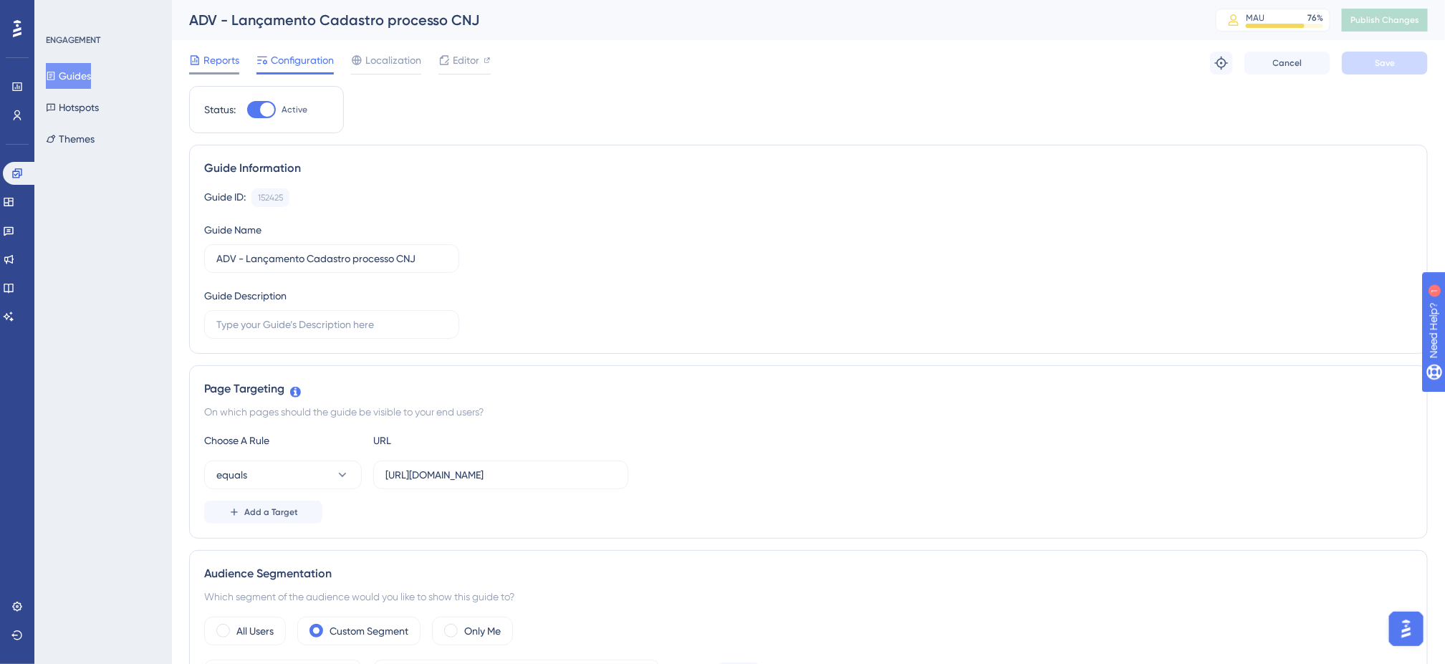
click at [209, 56] on span "Reports" at bounding box center [221, 60] width 36 height 17
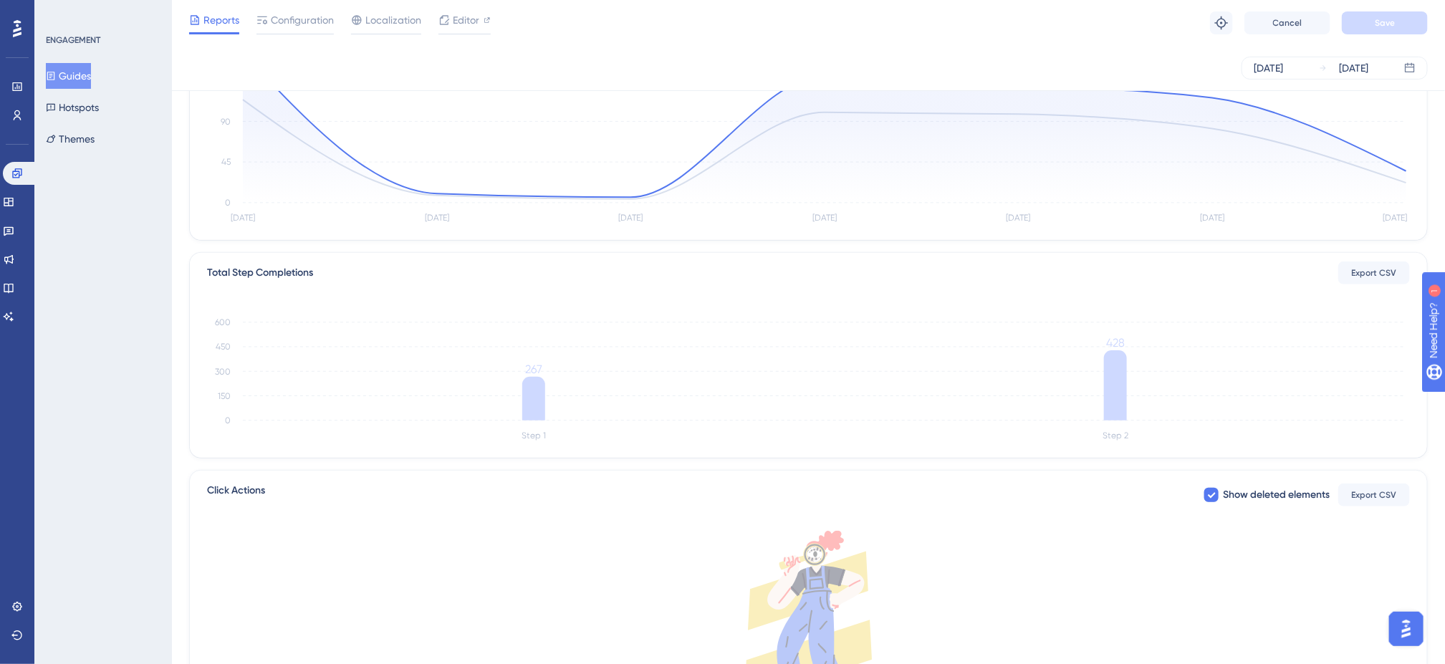
scroll to position [215, 0]
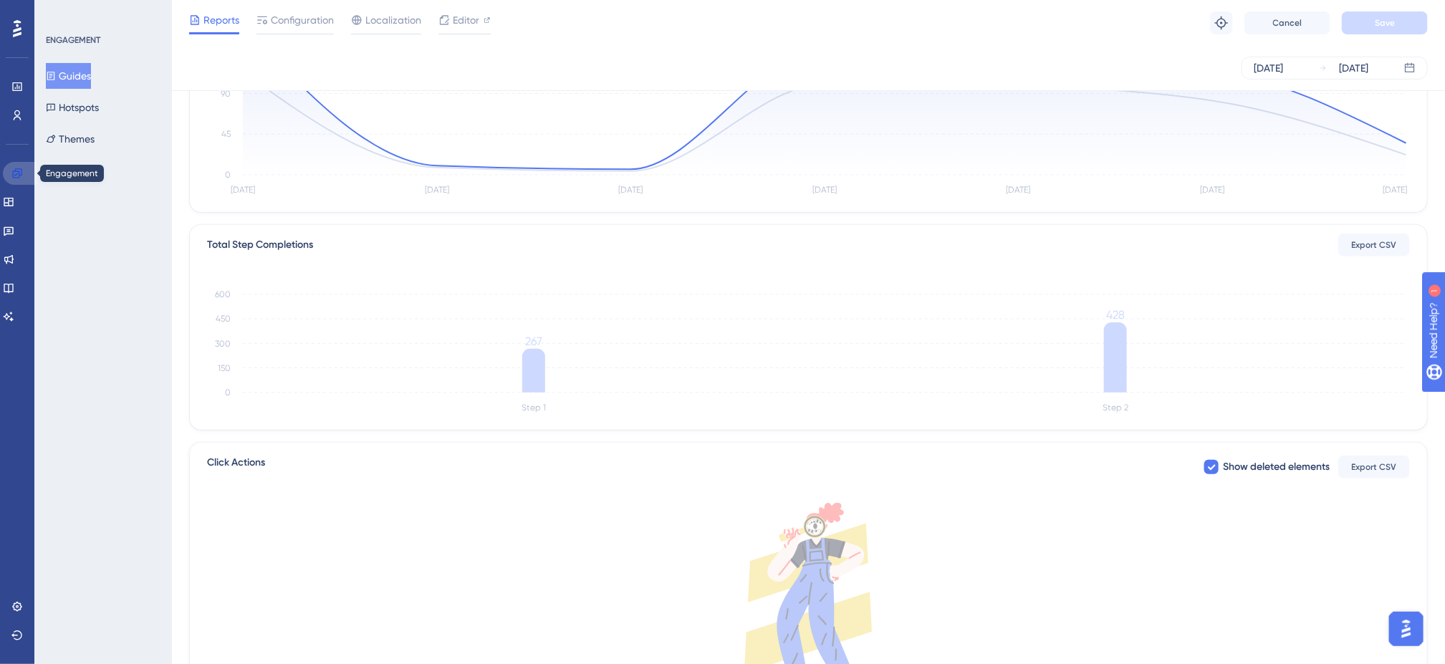
drag, startPoint x: 17, startPoint y: 168, endPoint x: 99, endPoint y: 177, distance: 82.2
click at [17, 168] on icon at bounding box center [16, 173] width 11 height 11
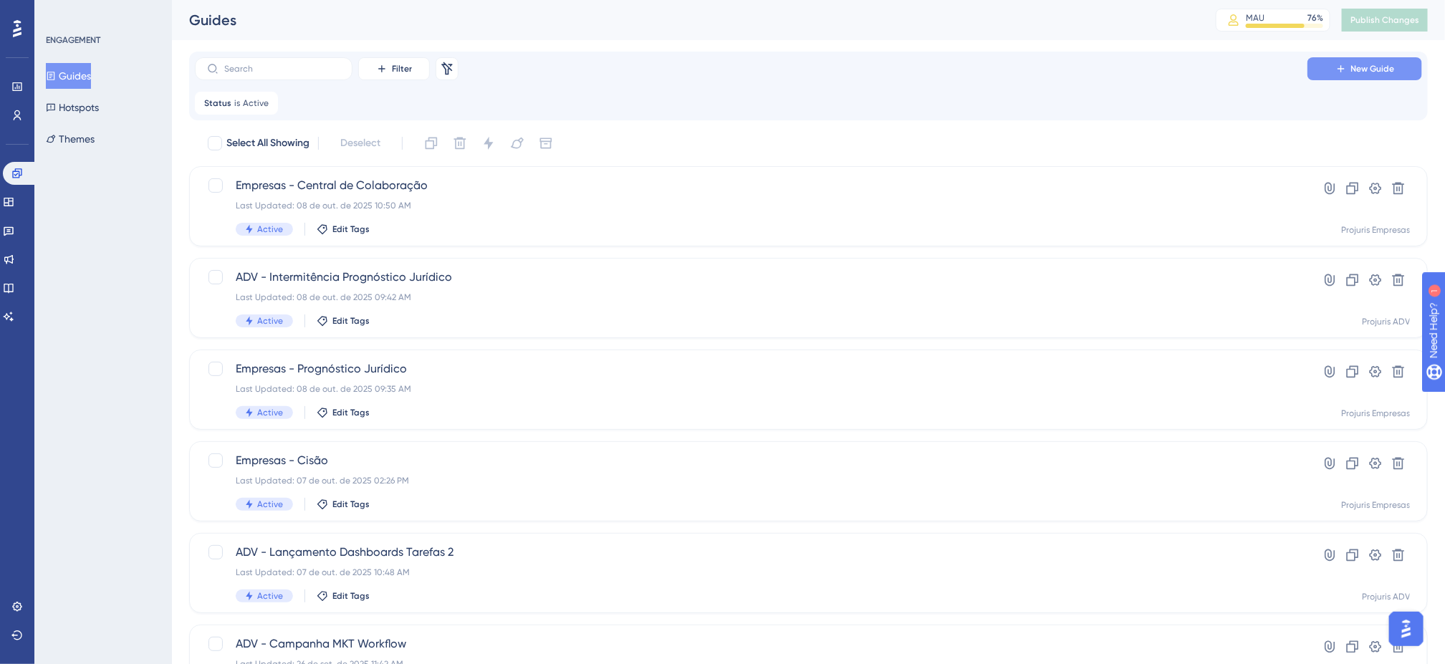
click at [1342, 75] on button "New Guide" at bounding box center [1364, 68] width 115 height 23
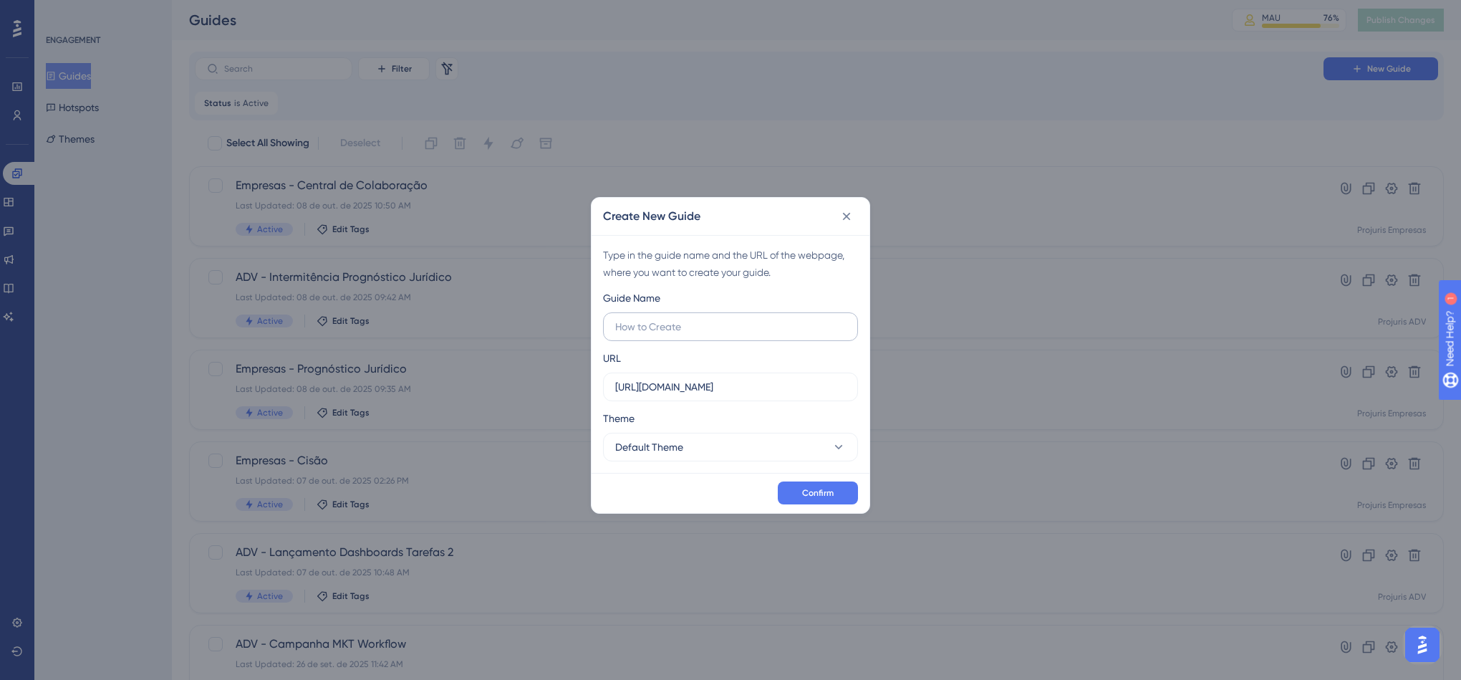
click at [748, 329] on input "text" at bounding box center [730, 327] width 231 height 16
type input "ADV - Relatório de tarefas"
click at [787, 388] on input "[URL][DOMAIN_NAME]" at bounding box center [730, 387] width 231 height 16
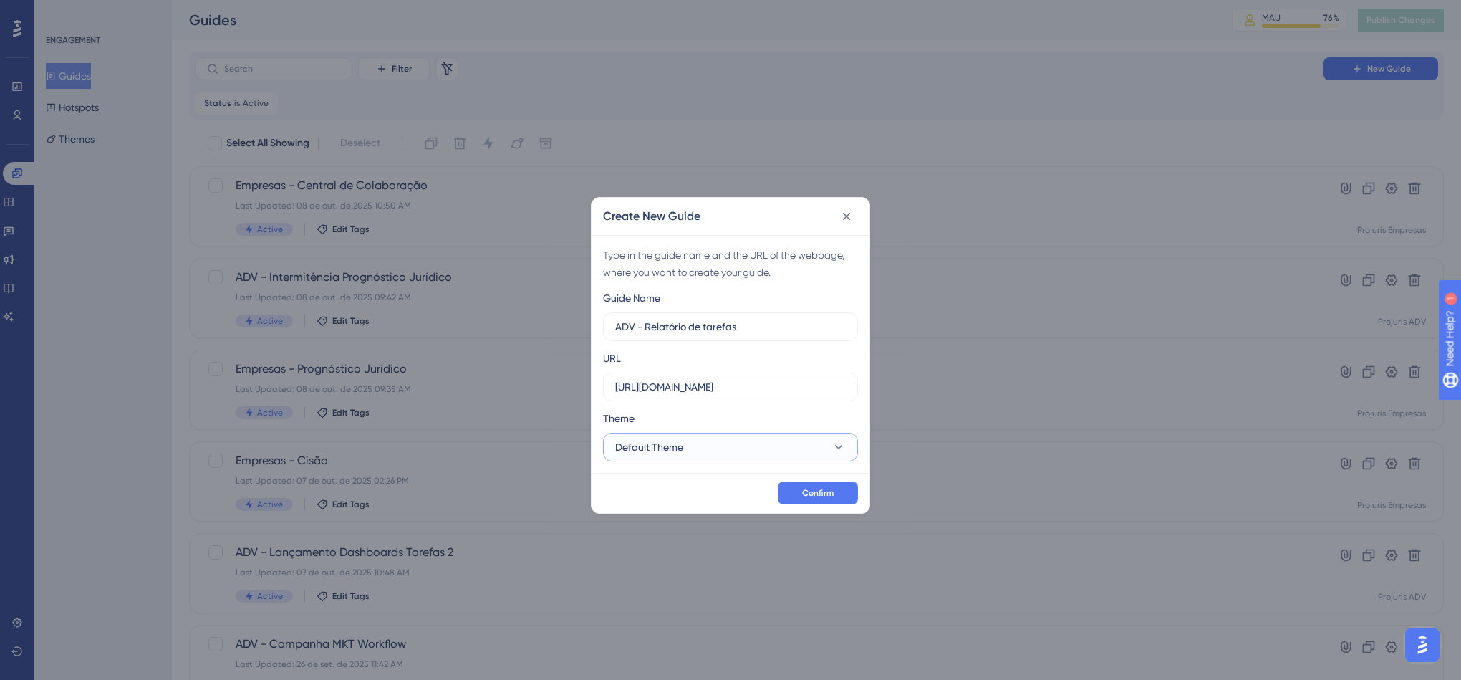
click at [802, 443] on button "Default Theme" at bounding box center [730, 447] width 255 height 29
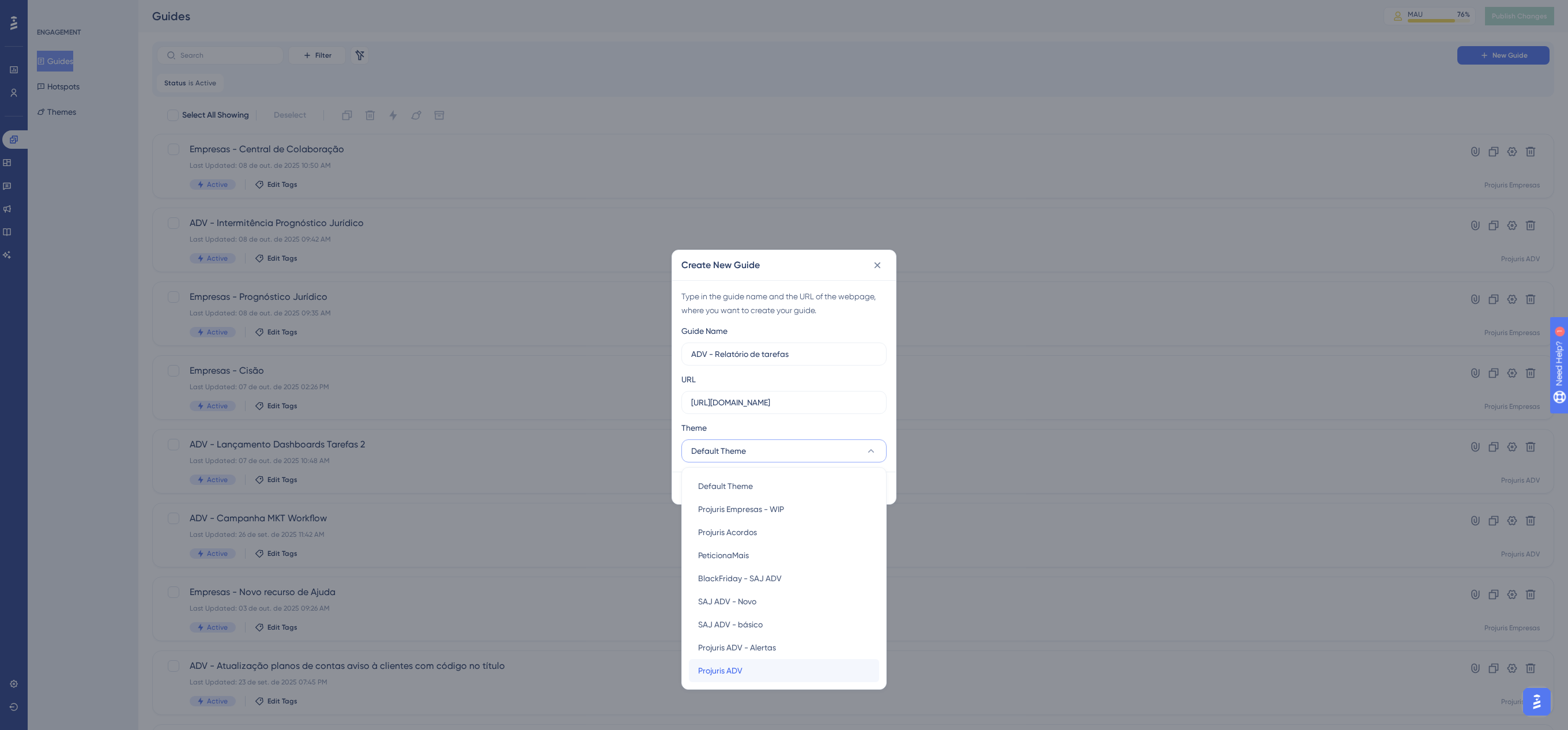
click at [794, 546] on div "Projuris ADV Projuris ADV" at bounding box center [784, 670] width 171 height 23
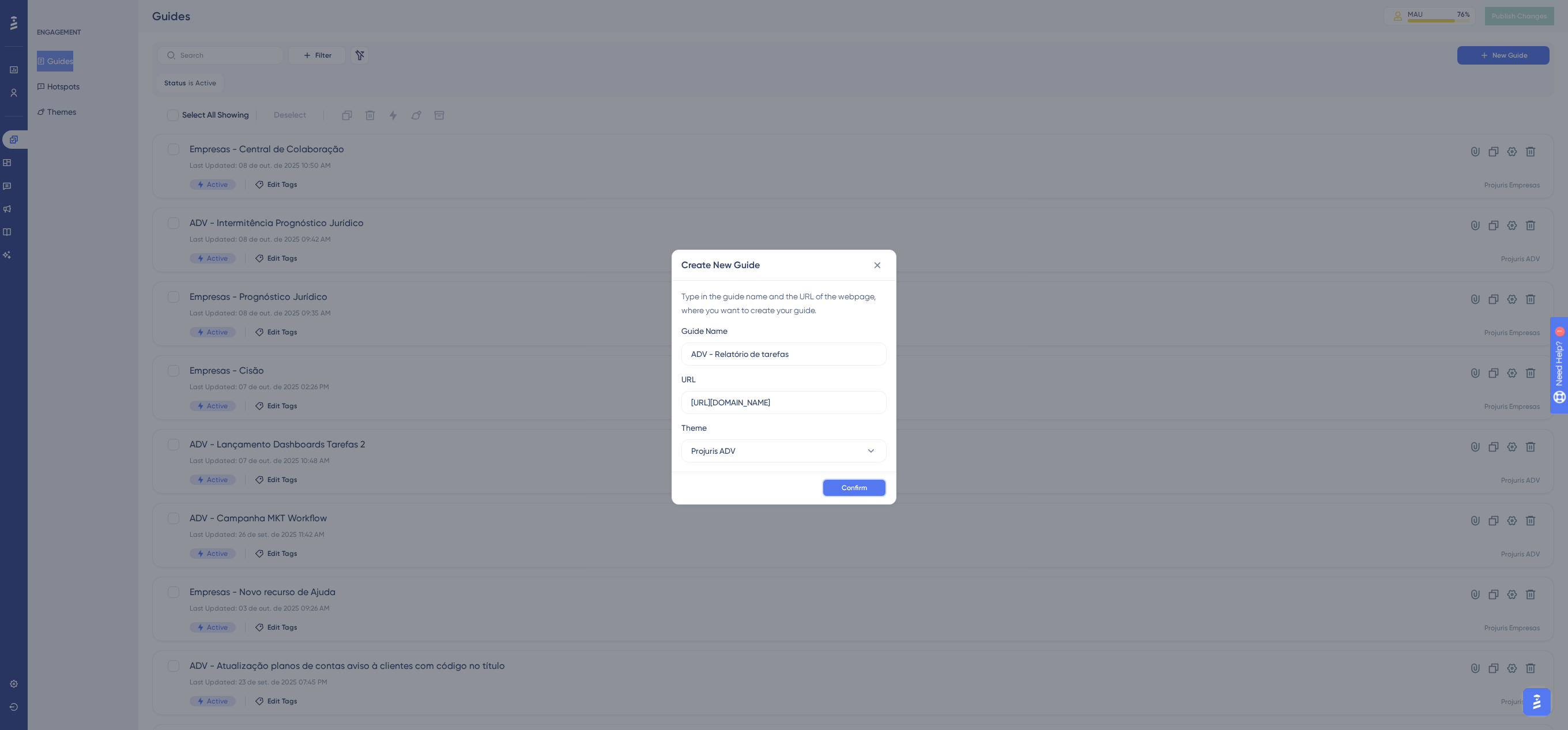
click at [850, 496] on button "Confirm" at bounding box center [855, 488] width 64 height 19
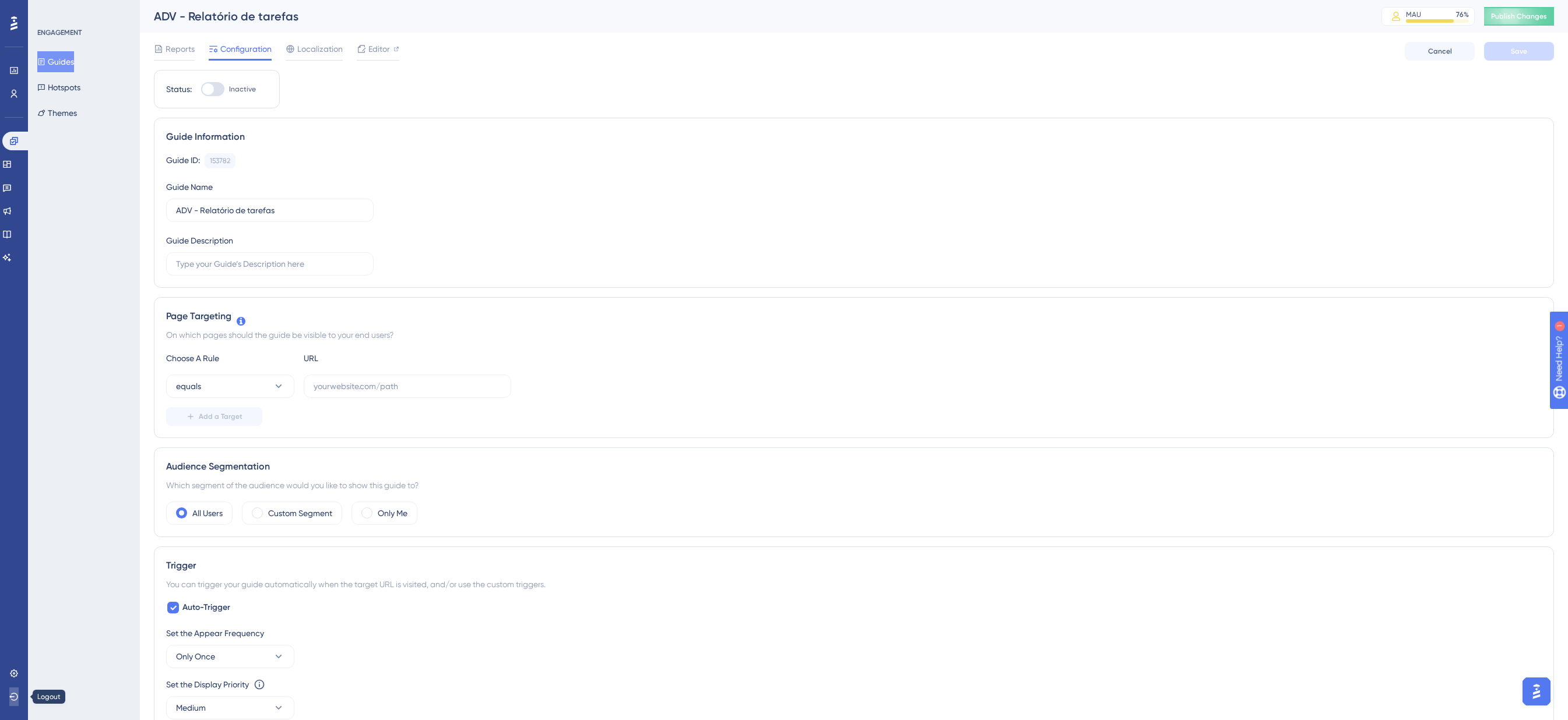
click at [9, 552] on button at bounding box center [13, 696] width 9 height 19
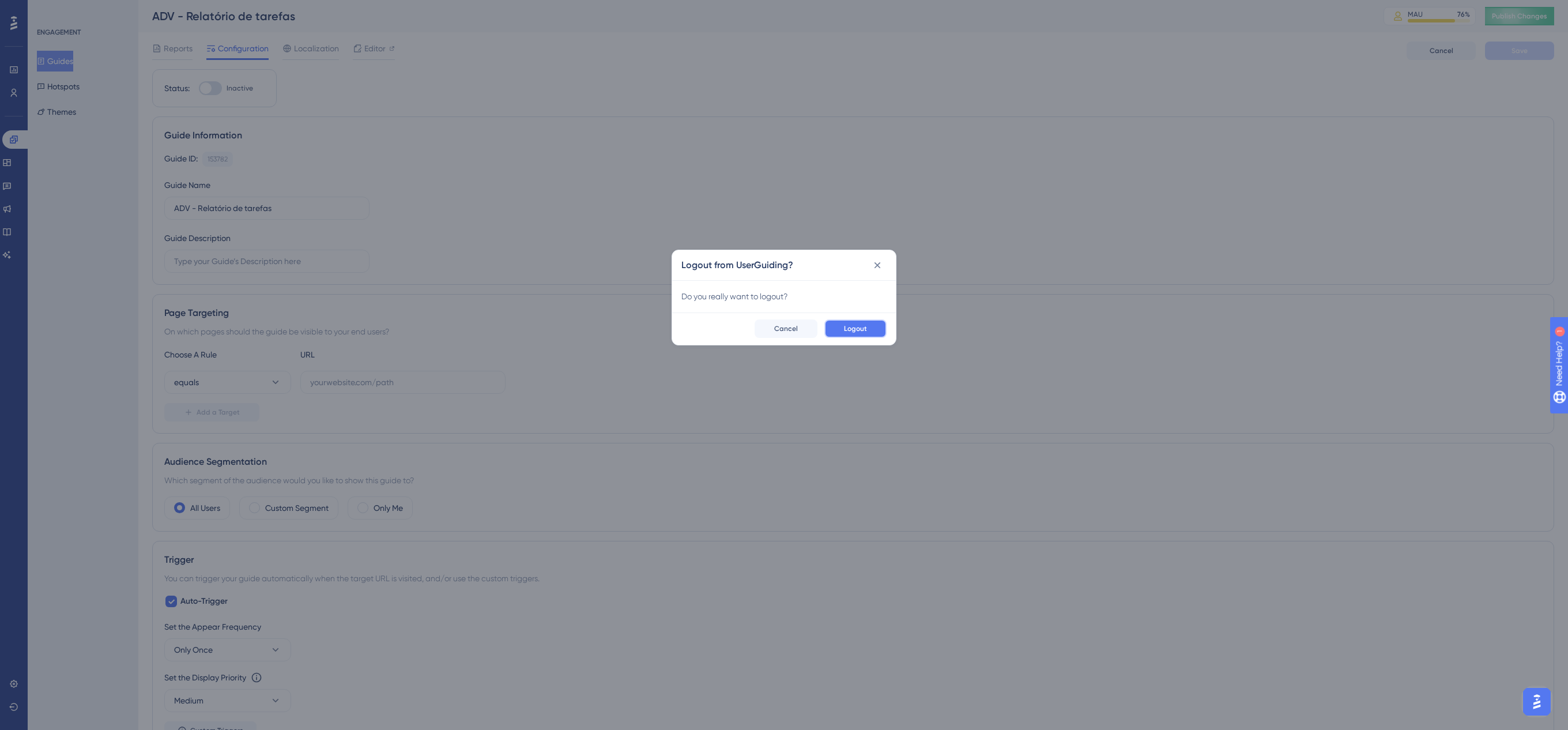
click at [843, 330] on button "Logout" at bounding box center [855, 328] width 62 height 19
